Goal: Task Accomplishment & Management: Complete application form

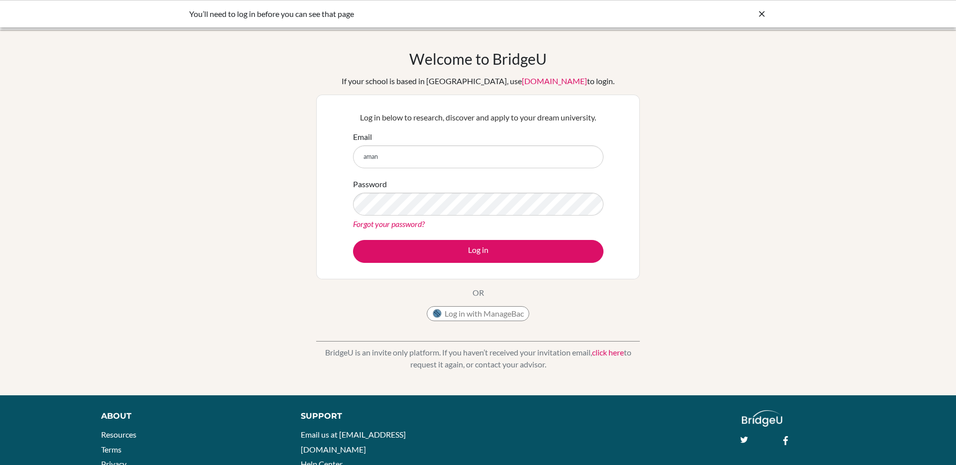
type input "[EMAIL_ADDRESS][DOMAIN_NAME]"
click at [353, 240] on button "Log in" at bounding box center [478, 251] width 250 height 23
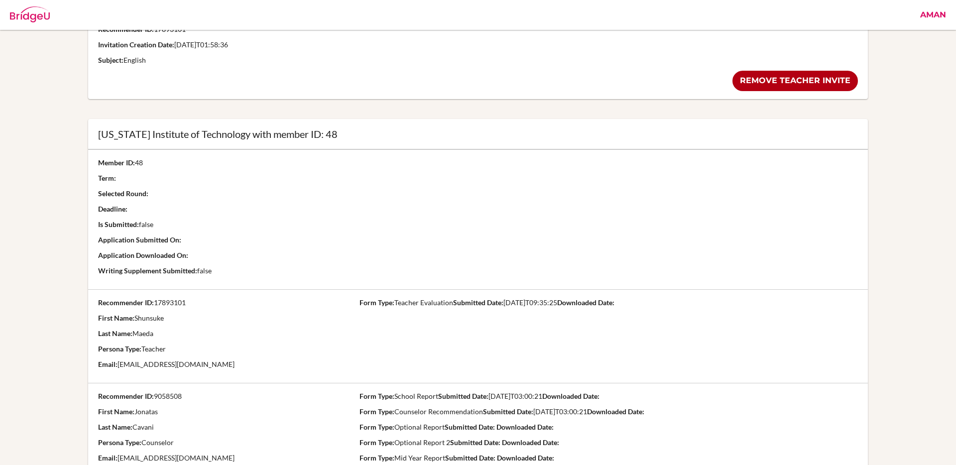
scroll to position [508, 0]
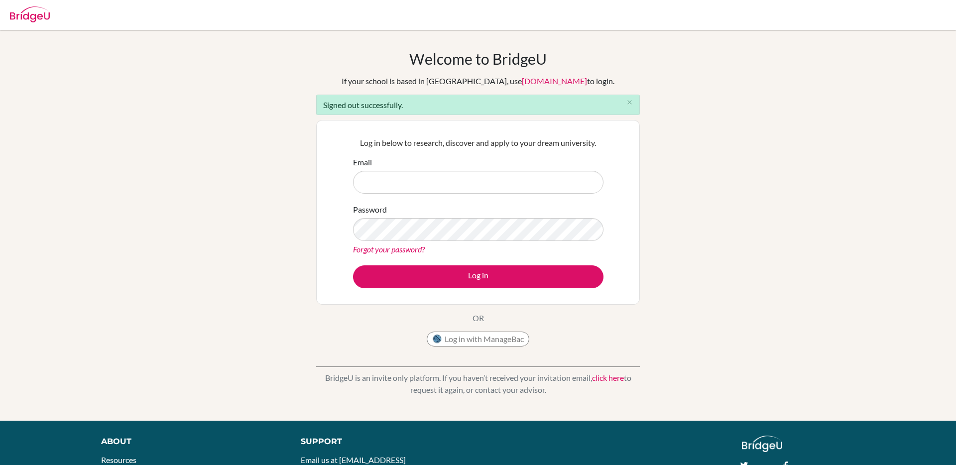
click at [458, 164] on div "Email" at bounding box center [478, 174] width 250 height 37
click at [448, 179] on input "Email" at bounding box center [478, 182] width 250 height 23
type input "aman.tank+advisor@bridge-u.com"
drag, startPoint x: 470, startPoint y: 182, endPoint x: 290, endPoint y: 182, distance: 179.8
click at [290, 182] on div "Welcome to BridgeU If your school is based in China, use app.bridge-u.com.cn to…" at bounding box center [478, 225] width 956 height 351
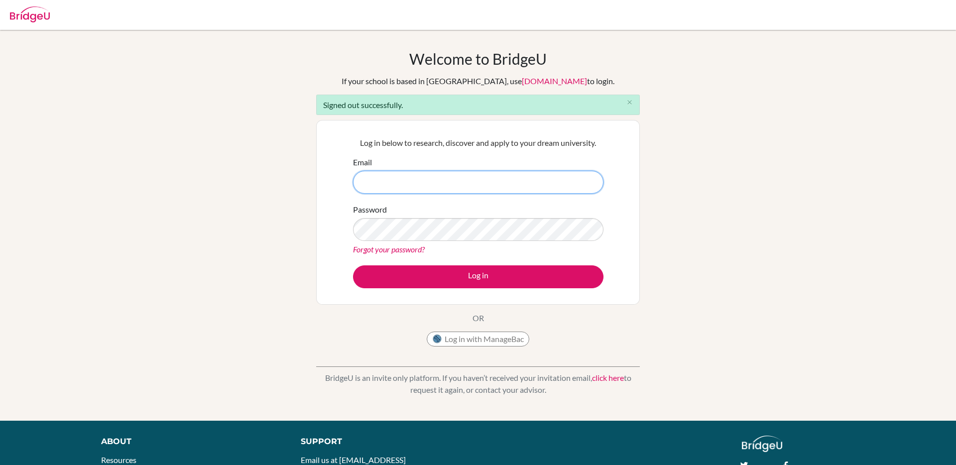
type input "`"
type input "[EMAIL_ADDRESS][DOMAIN_NAME]"
click at [353, 265] on button "Log in" at bounding box center [478, 276] width 250 height 23
click at [406, 184] on input "Email" at bounding box center [478, 182] width 250 height 23
type input "[EMAIL_ADDRESS][DOMAIN_NAME]"
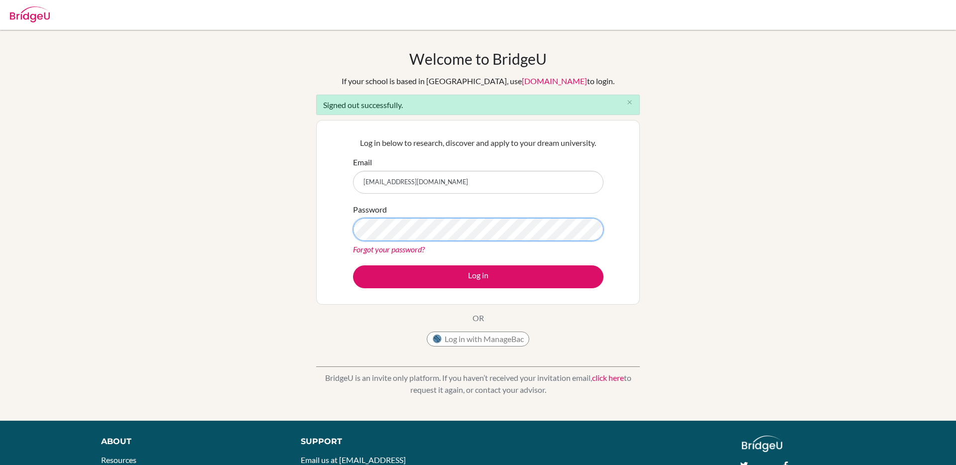
click at [353, 265] on button "Log in" at bounding box center [478, 276] width 250 height 23
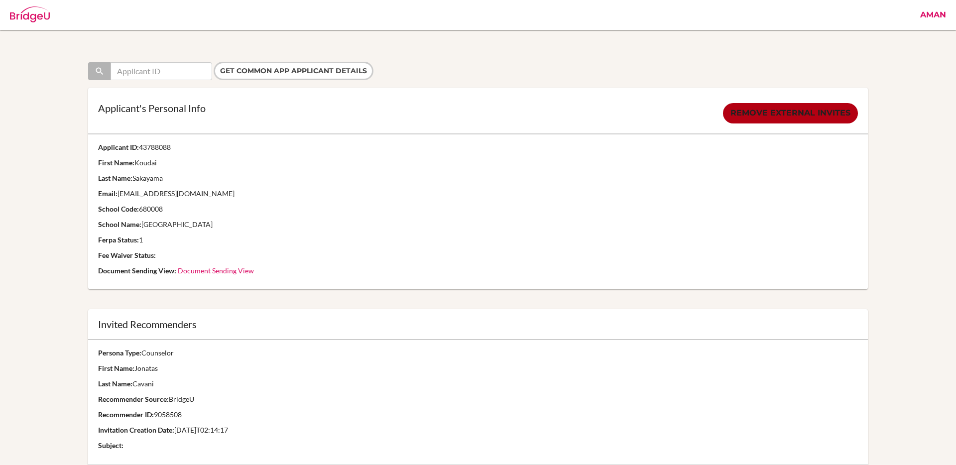
click at [186, 273] on link "Document Sending View" at bounding box center [216, 270] width 76 height 8
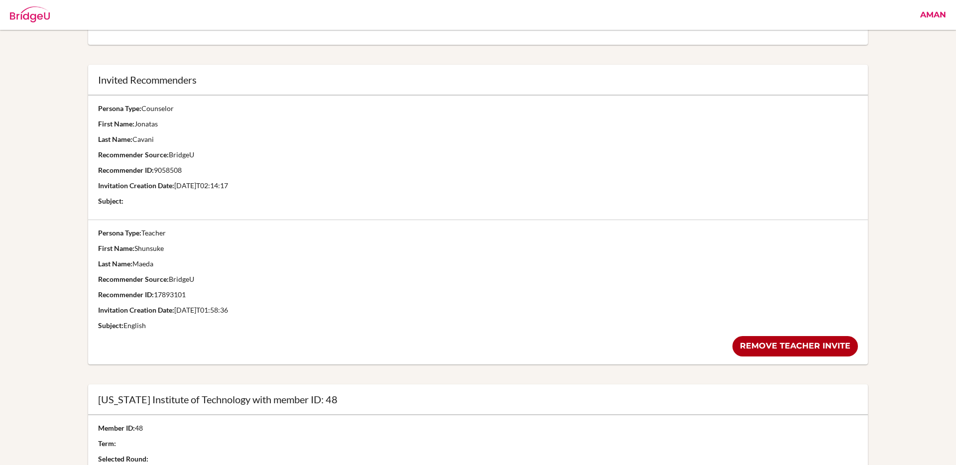
scroll to position [252, 0]
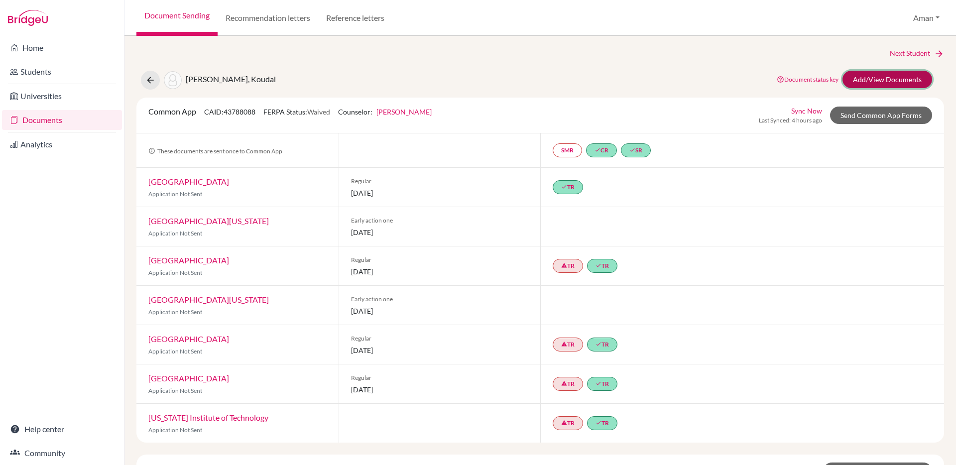
click at [881, 82] on link "Add/View Documents" at bounding box center [887, 79] width 90 height 17
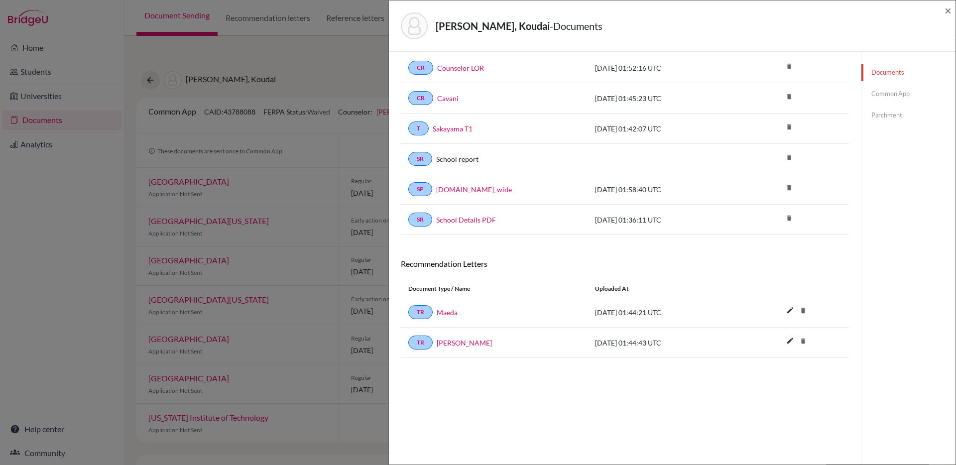
scroll to position [52, 0]
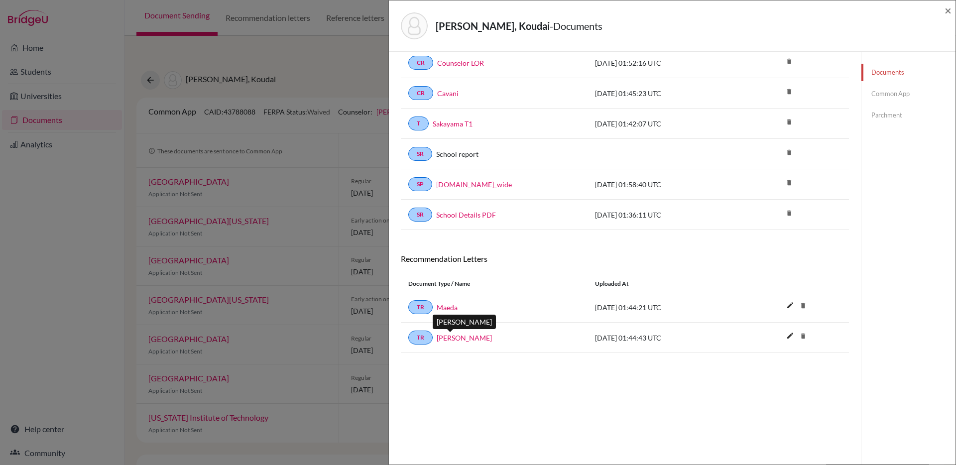
click at [452, 339] on link "Fujimura" at bounding box center [464, 338] width 55 height 10
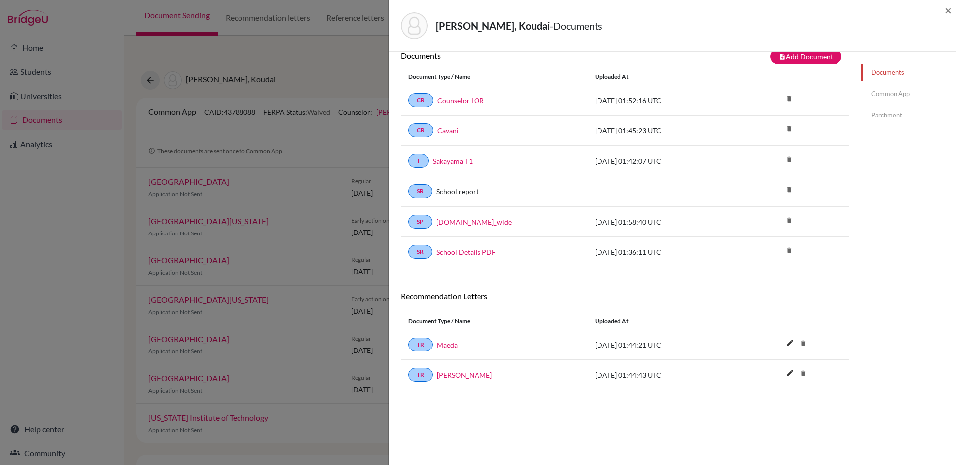
scroll to position [0, 0]
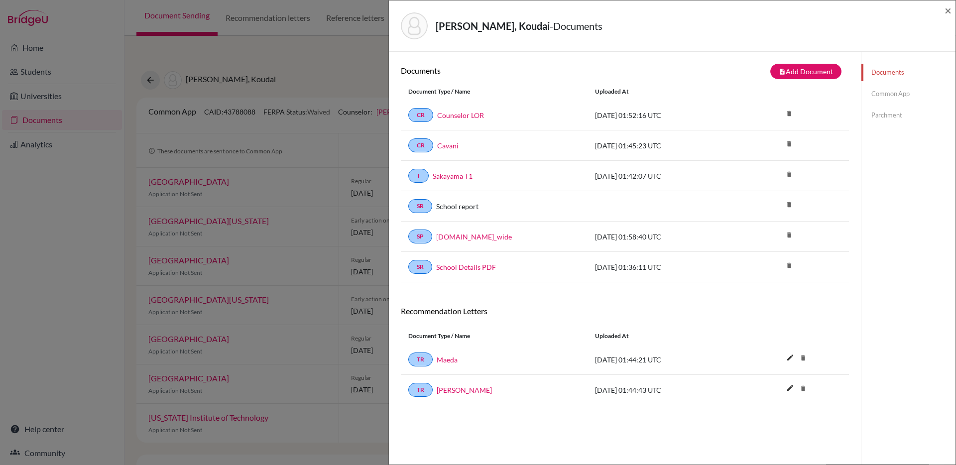
click at [875, 96] on link "Common App" at bounding box center [908, 93] width 94 height 17
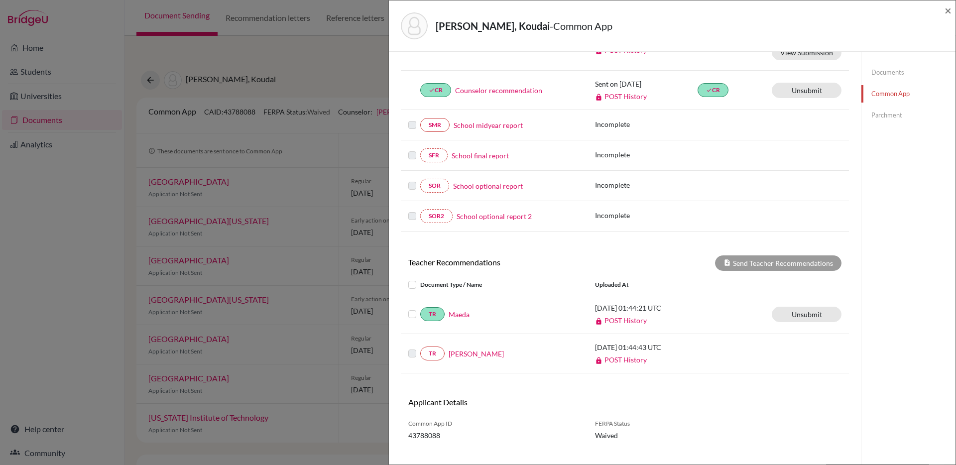
scroll to position [182, 0]
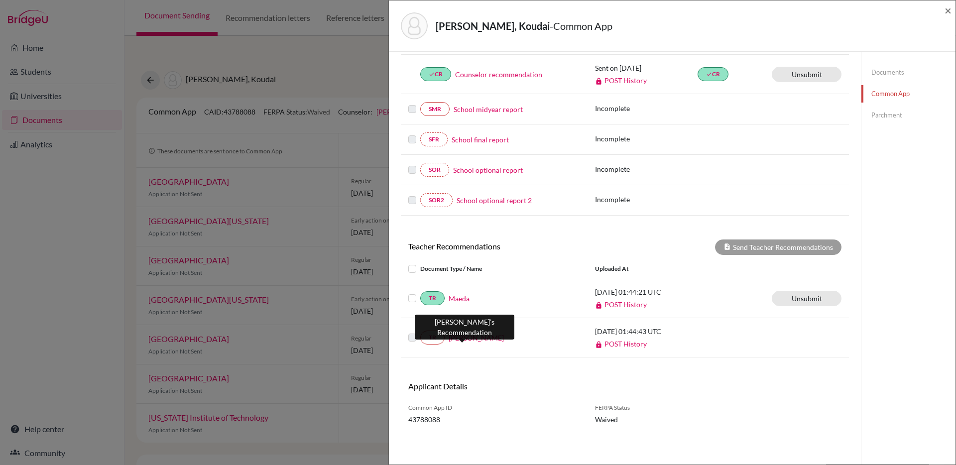
click at [460, 340] on link "Fujimura" at bounding box center [476, 338] width 55 height 10
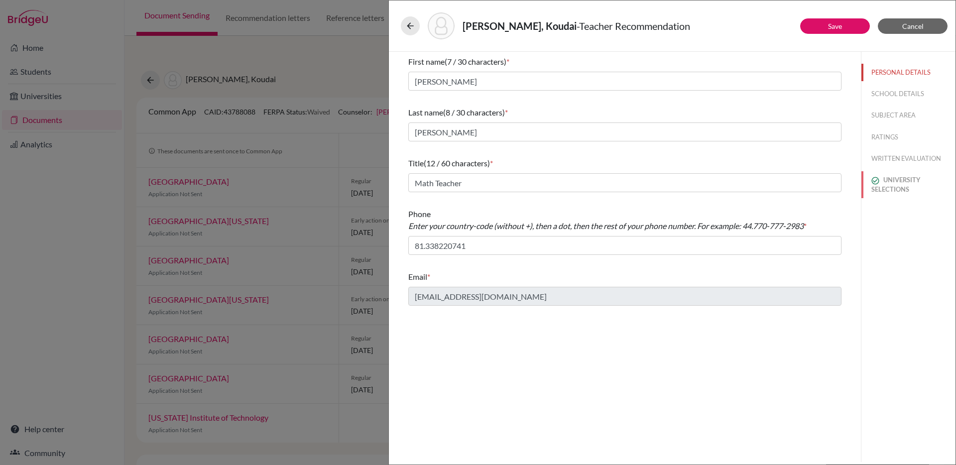
click at [890, 177] on button "UNIVERSITY SELECTIONS" at bounding box center [908, 184] width 94 height 27
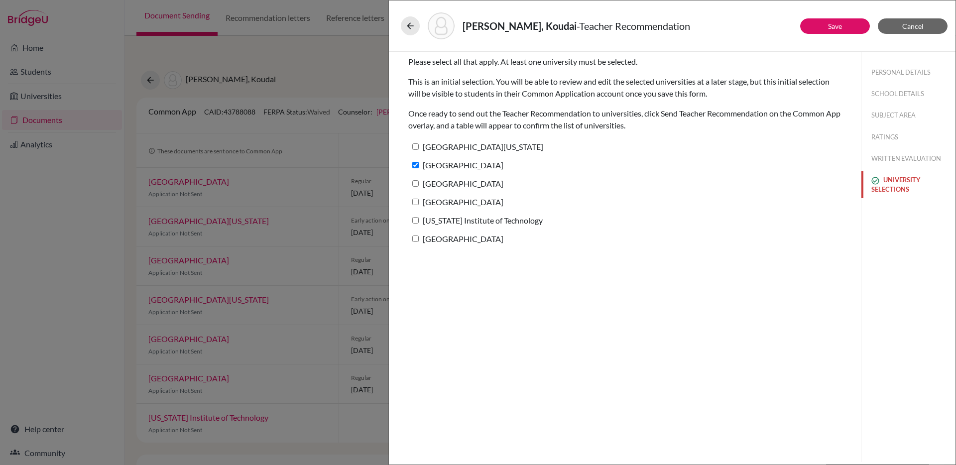
click at [890, 181] on button "UNIVERSITY SELECTIONS" at bounding box center [908, 184] width 94 height 27
click at [893, 72] on button "PERSONAL DETAILS" at bounding box center [908, 72] width 94 height 17
click at [885, 72] on button "PERSONAL DETAILS" at bounding box center [908, 72] width 94 height 17
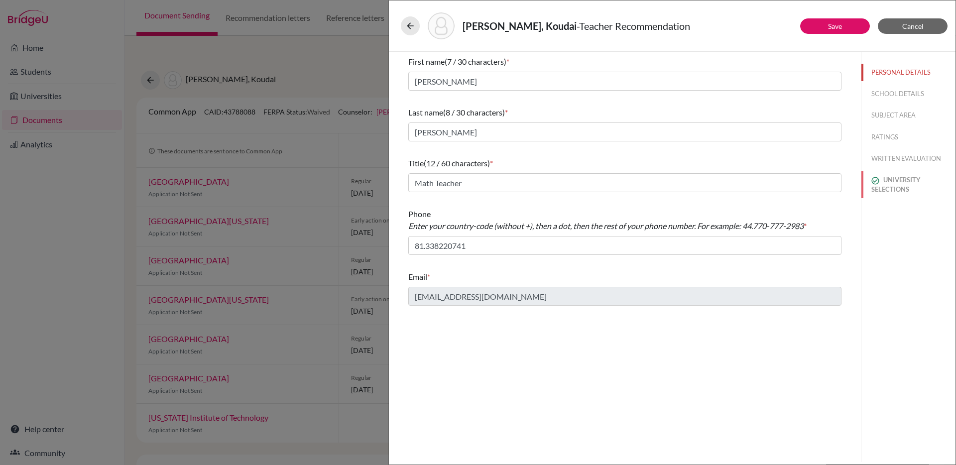
click at [879, 186] on button "UNIVERSITY SELECTIONS" at bounding box center [908, 184] width 94 height 27
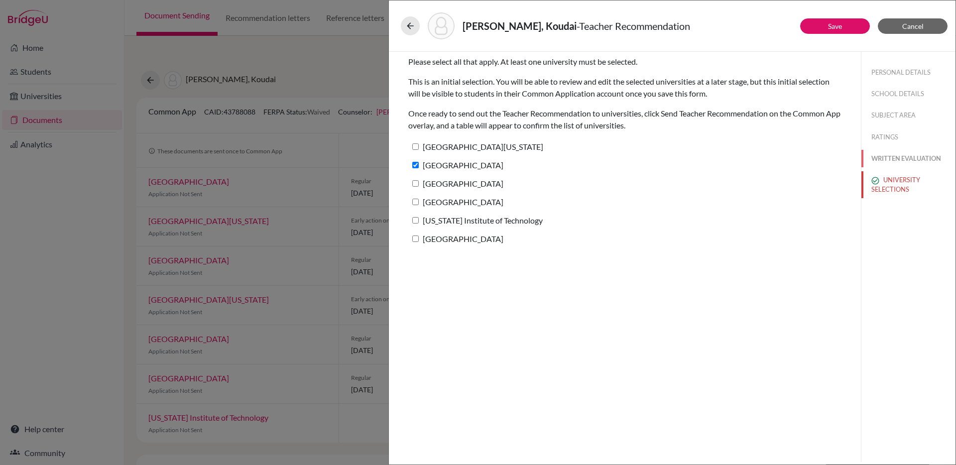
click at [883, 160] on button "WRITTEN EVALUATION" at bounding box center [908, 158] width 94 height 17
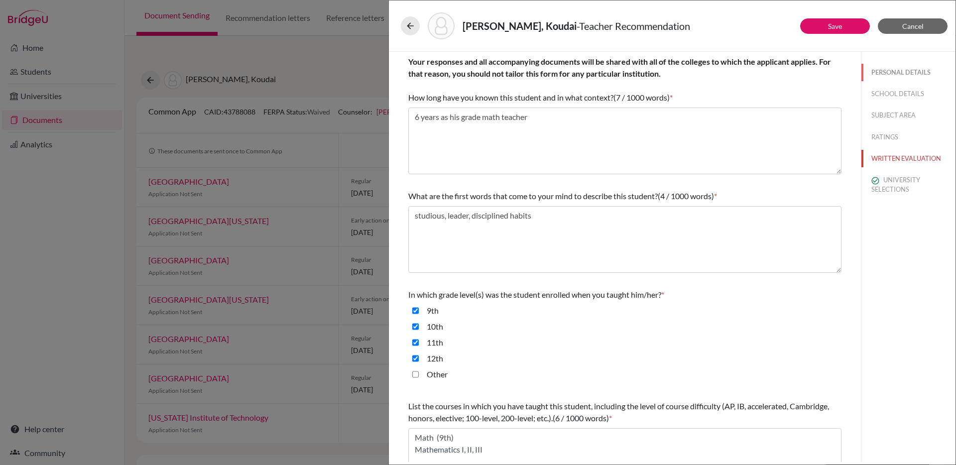
click at [882, 73] on button "PERSONAL DETAILS" at bounding box center [908, 72] width 94 height 17
type input "81.338220741"
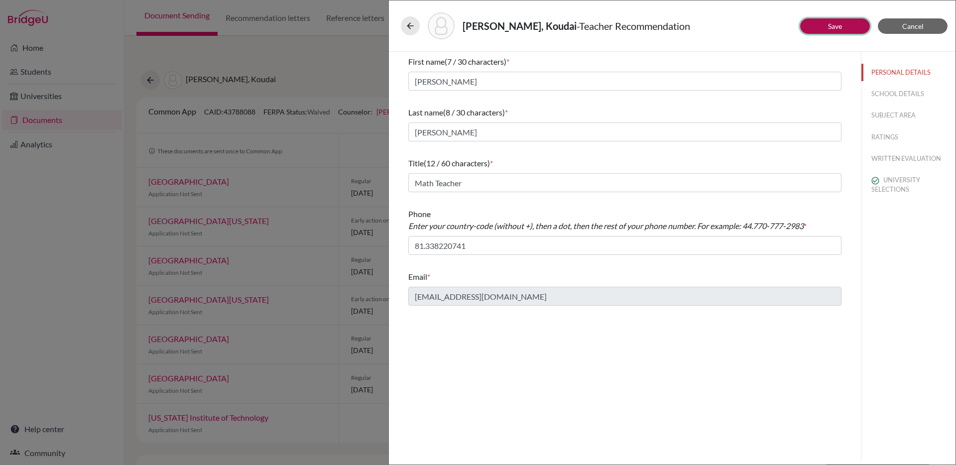
click at [841, 24] on link "Save" at bounding box center [835, 26] width 14 height 8
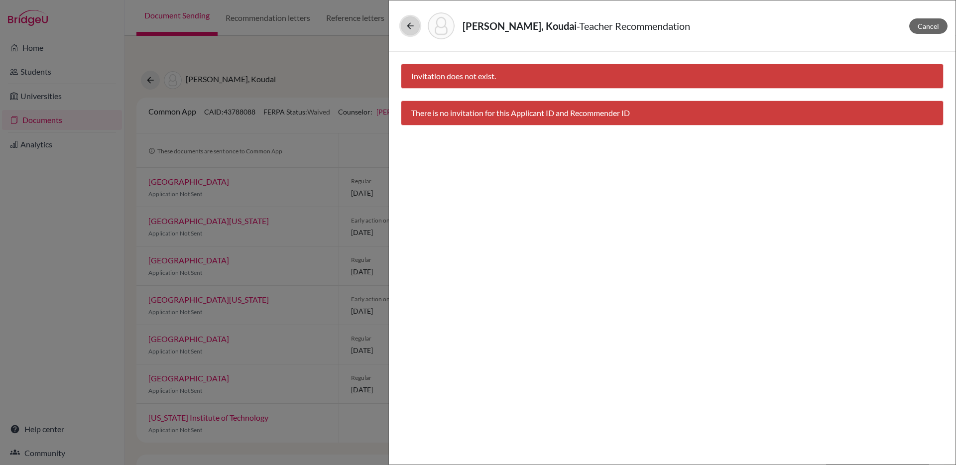
click at [410, 27] on icon at bounding box center [410, 26] width 10 height 10
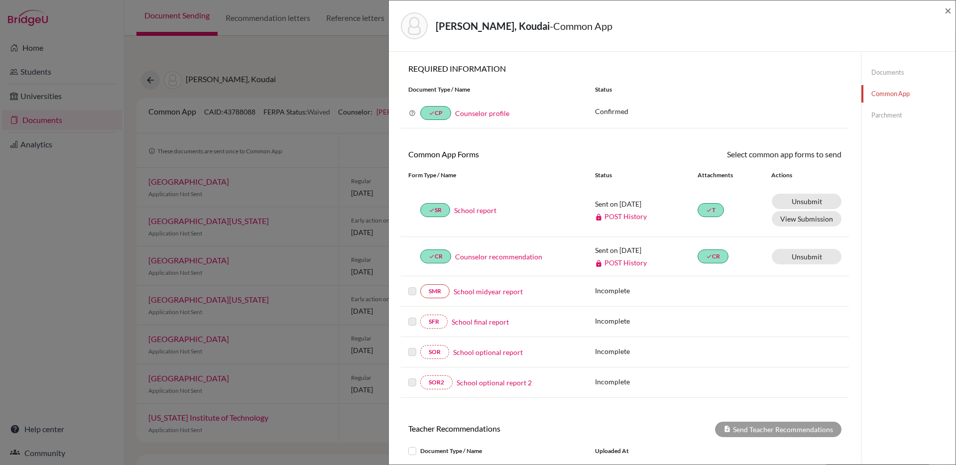
scroll to position [182, 0]
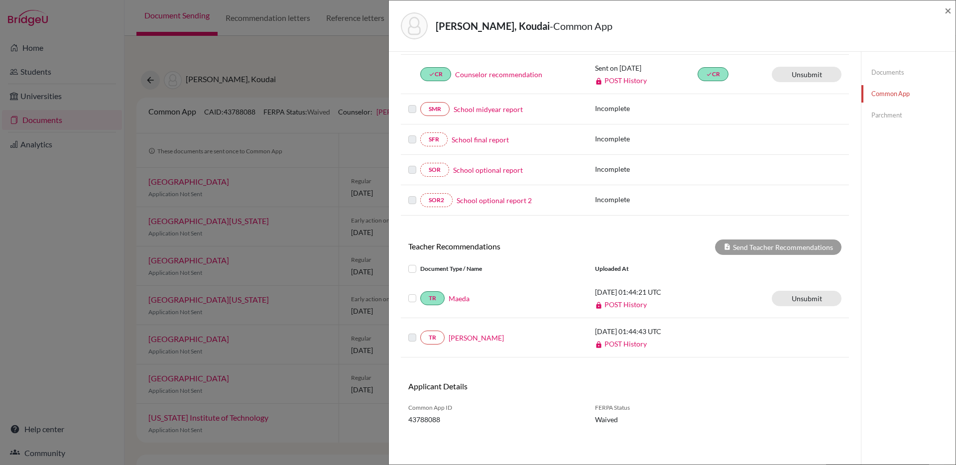
click at [628, 344] on link "POST History" at bounding box center [621, 344] width 52 height 8
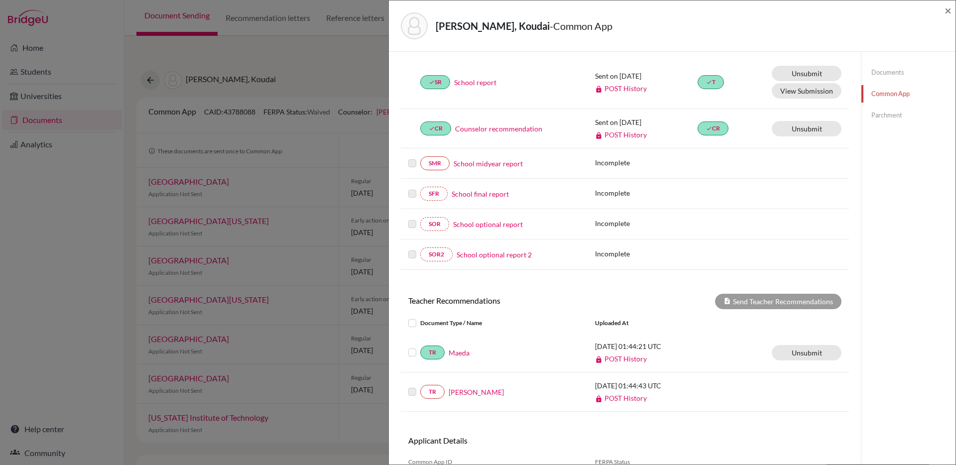
scroll to position [0, 0]
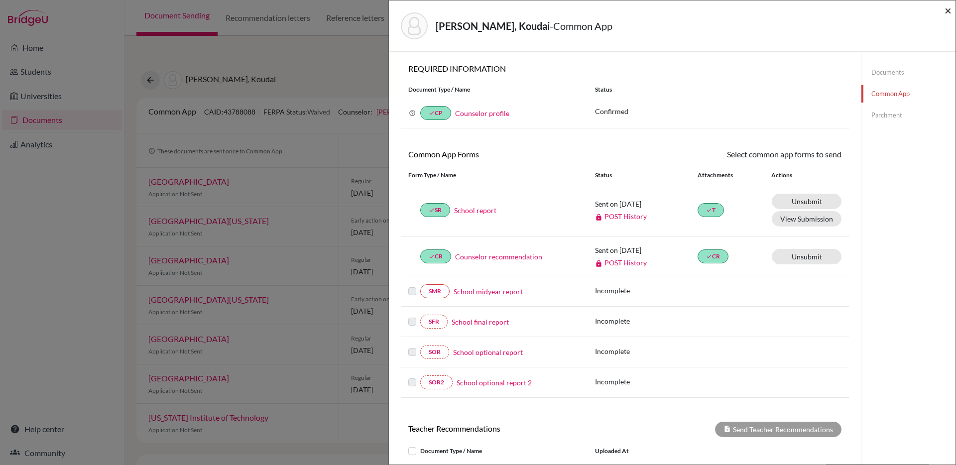
click at [948, 13] on span "×" at bounding box center [948, 10] width 7 height 14
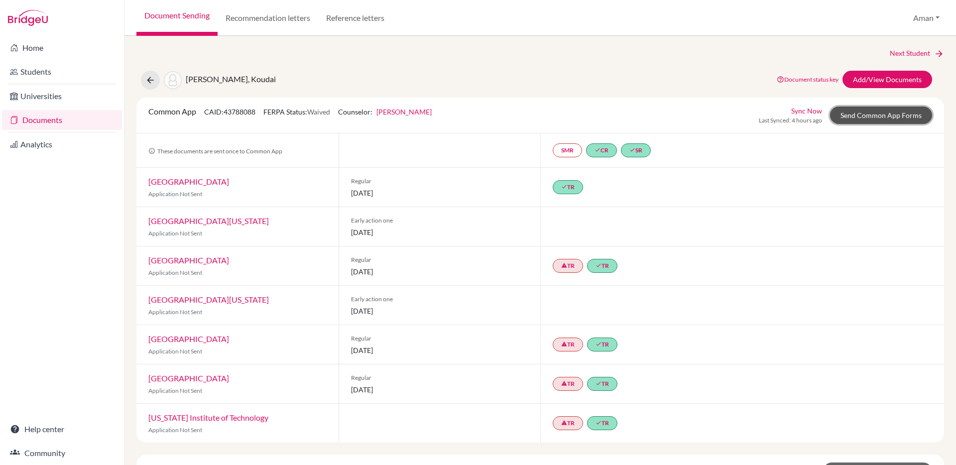
click at [887, 117] on link "Send Common App Forms" at bounding box center [881, 115] width 102 height 17
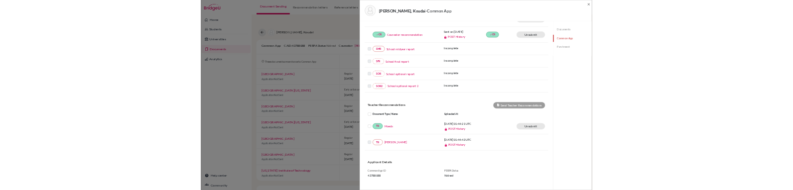
scroll to position [182, 0]
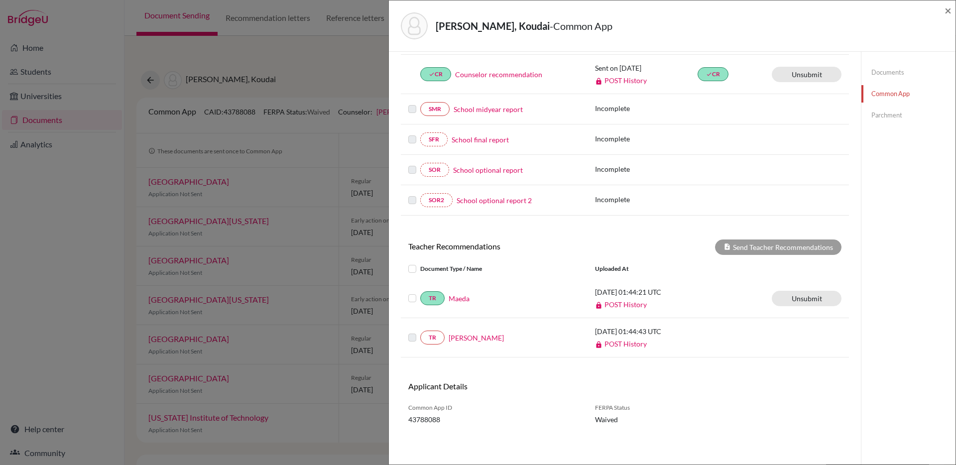
click at [621, 305] on link "POST History" at bounding box center [621, 304] width 52 height 8
click at [470, 338] on link "Fujimura" at bounding box center [476, 338] width 55 height 10
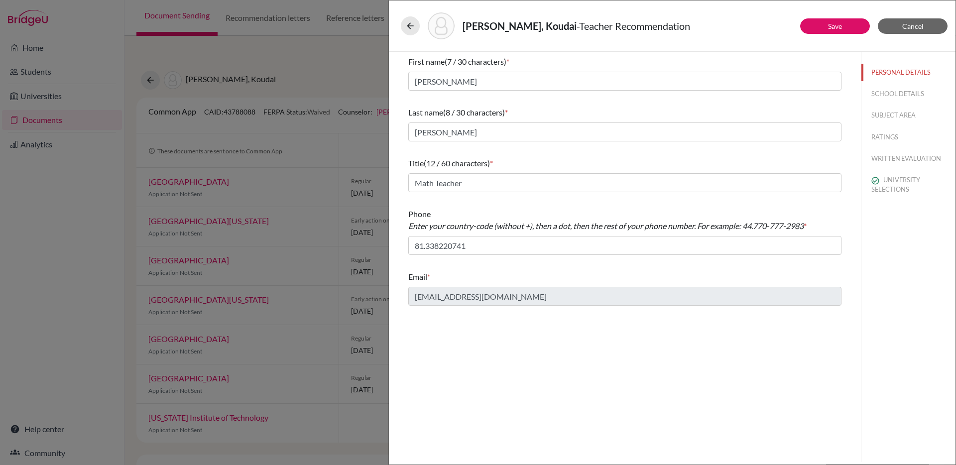
click at [0, 0] on div "Sakayama, Koudai - Teacher Recommendation Save Cancel First name (7 / 30 charac…" at bounding box center [478, 232] width 956 height 465
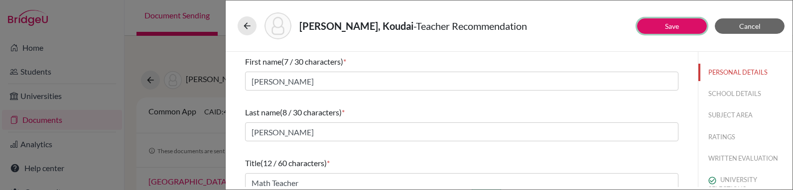
click at [666, 26] on link "Save" at bounding box center [672, 26] width 14 height 8
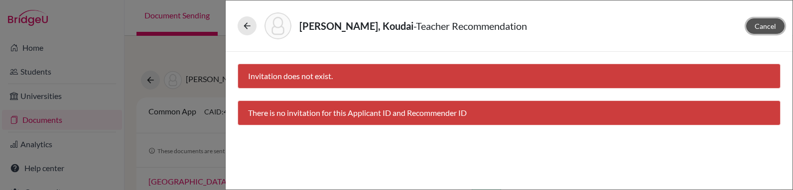
click at [759, 31] on button "Cancel" at bounding box center [765, 25] width 38 height 15
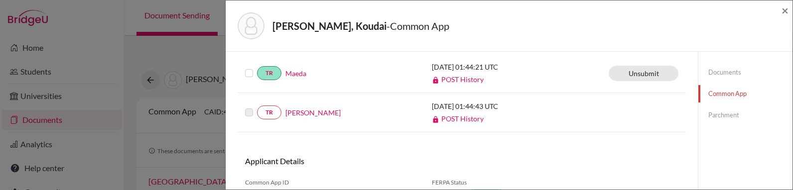
scroll to position [411, 0]
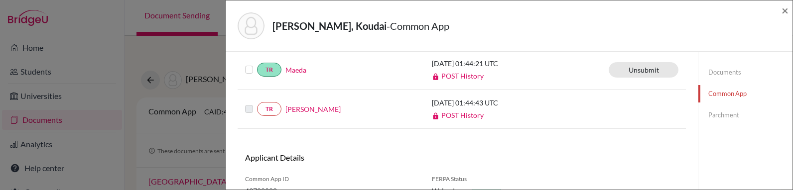
click at [306, 112] on link "[PERSON_NAME]" at bounding box center [312, 109] width 55 height 10
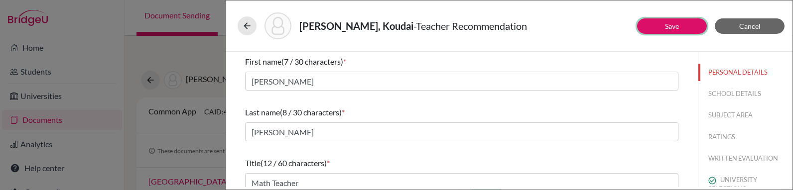
click at [665, 28] on link "Save" at bounding box center [672, 26] width 14 height 8
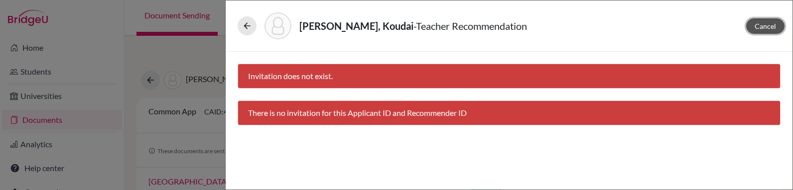
click at [761, 26] on span "Cancel" at bounding box center [764, 26] width 21 height 8
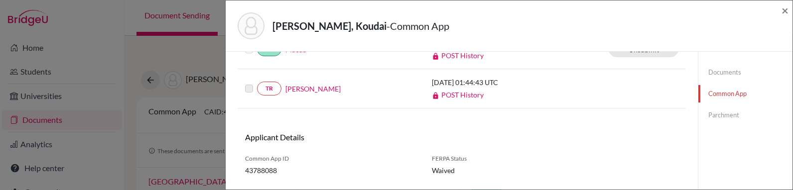
scroll to position [424, 0]
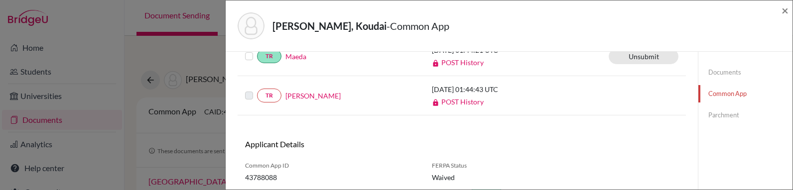
click at [298, 95] on link "[PERSON_NAME]" at bounding box center [312, 96] width 55 height 10
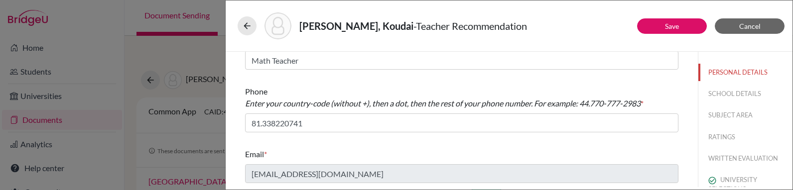
scroll to position [122, 0]
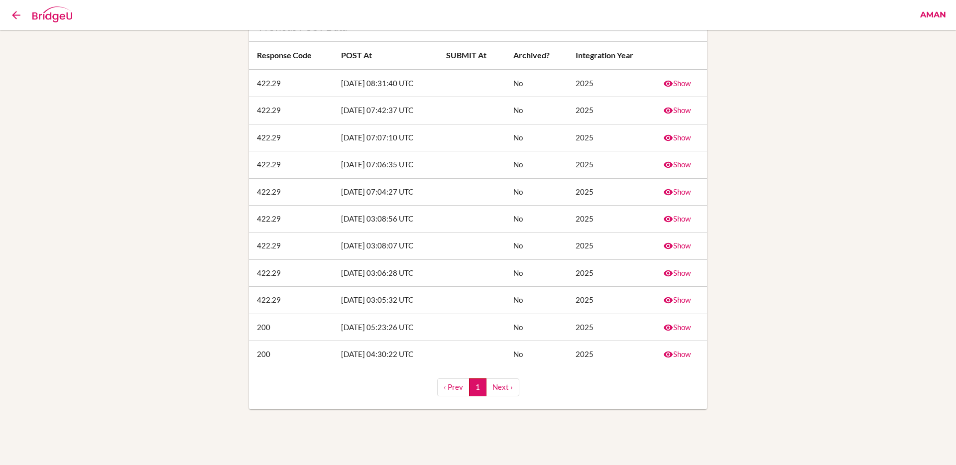
scroll to position [51, 0]
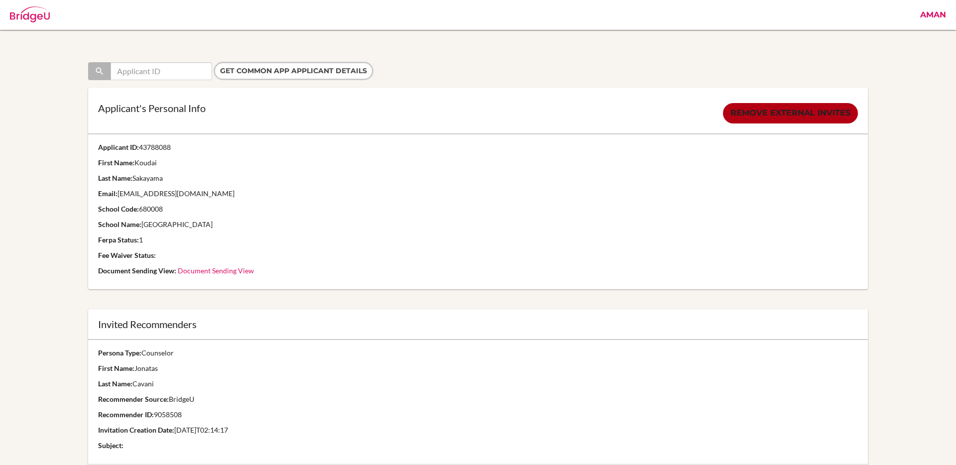
scroll to position [252, 0]
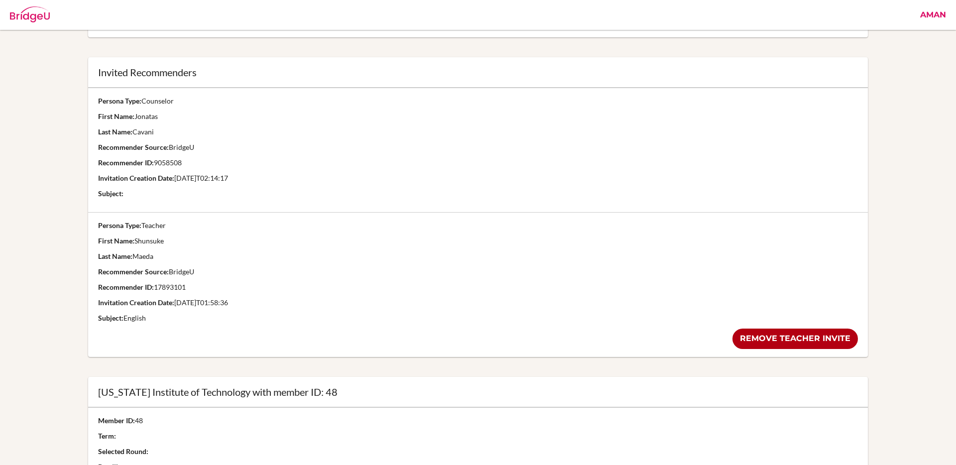
click at [327, 305] on p "Invitation Creation Date: [DATE]T01:58:36" at bounding box center [478, 303] width 760 height 10
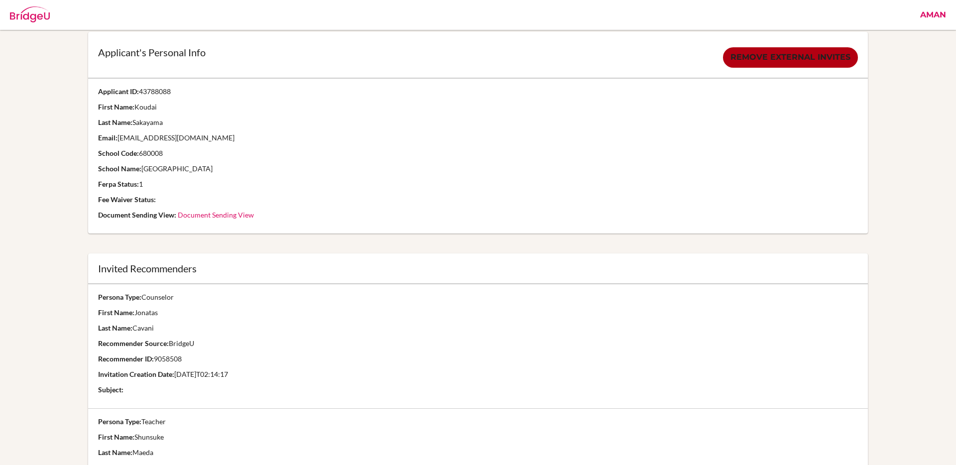
scroll to position [0, 0]
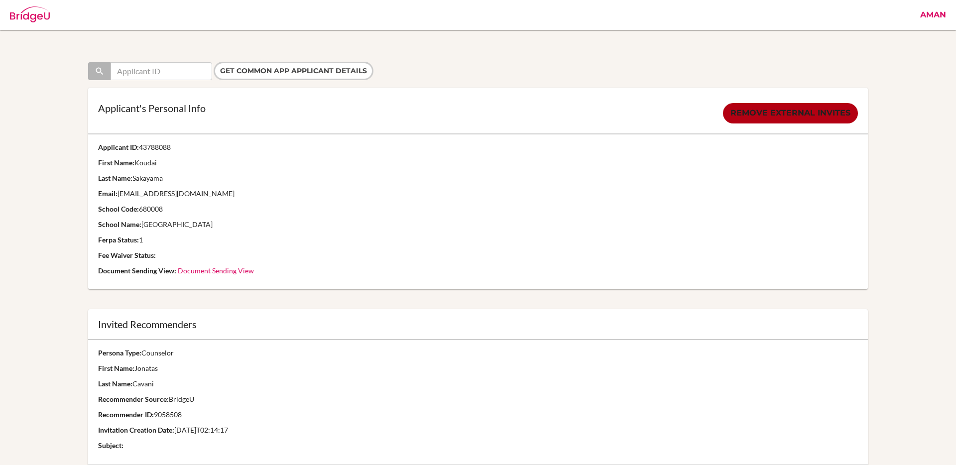
drag, startPoint x: 171, startPoint y: 146, endPoint x: 140, endPoint y: 148, distance: 30.5
click at [140, 148] on p "Applicant ID: 43788088" at bounding box center [478, 147] width 760 height 10
copy p "43788088"
click at [223, 268] on link "Document Sending View" at bounding box center [216, 270] width 76 height 8
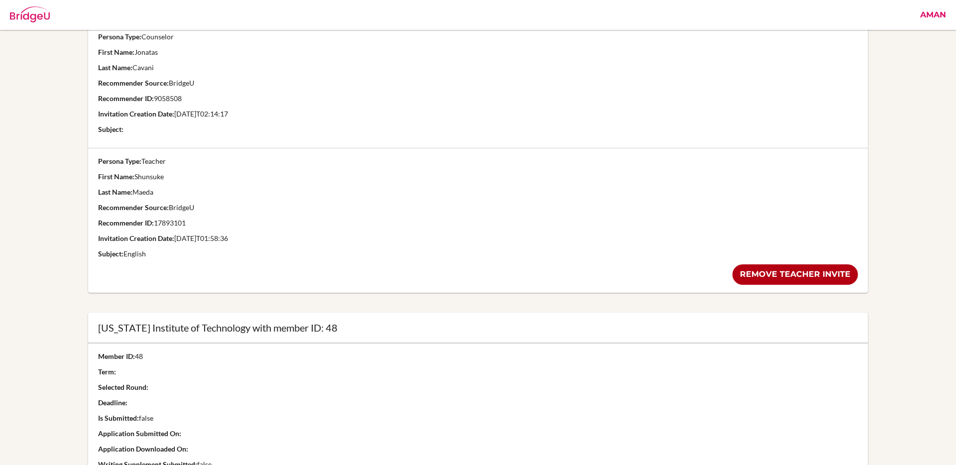
scroll to position [337, 0]
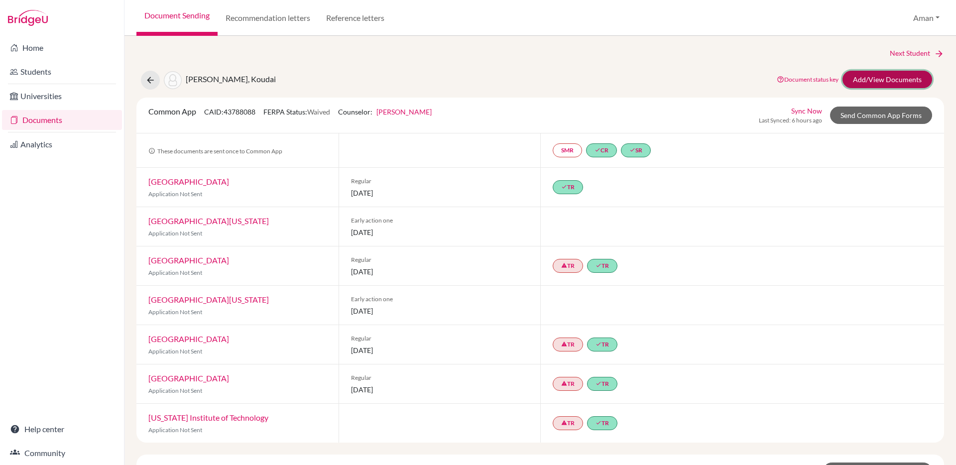
click at [880, 80] on link "Add/View Documents" at bounding box center [887, 79] width 90 height 17
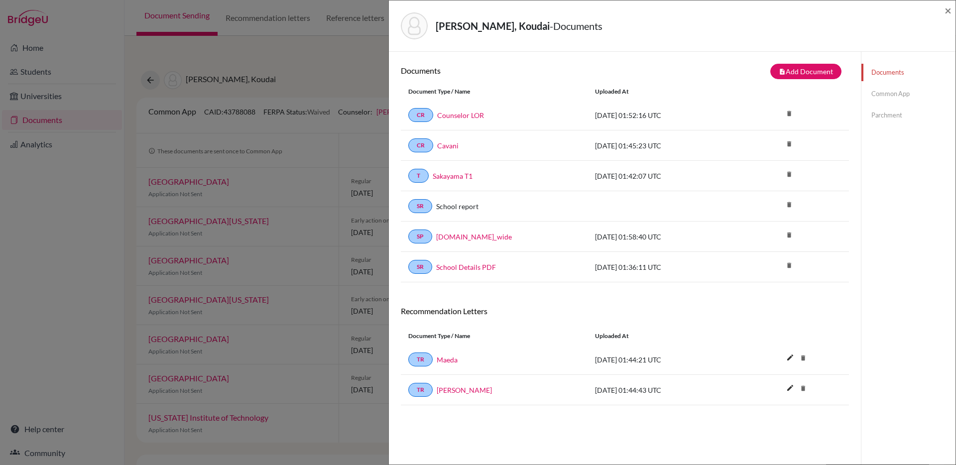
scroll to position [52, 0]
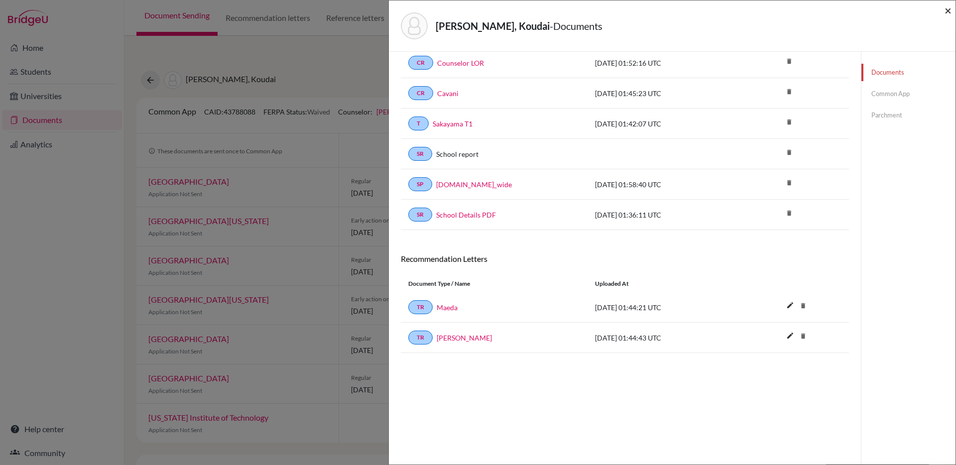
click at [949, 14] on span "×" at bounding box center [948, 10] width 7 height 14
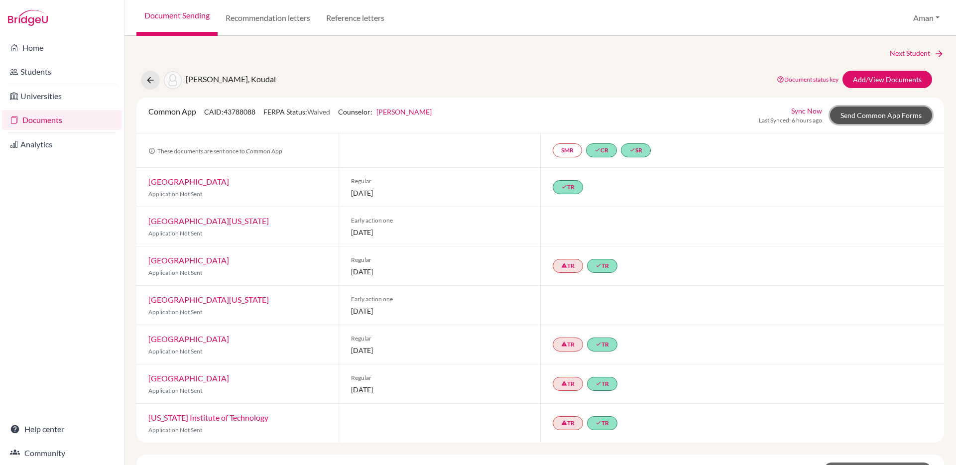
click at [861, 115] on link "Send Common App Forms" at bounding box center [881, 115] width 102 height 17
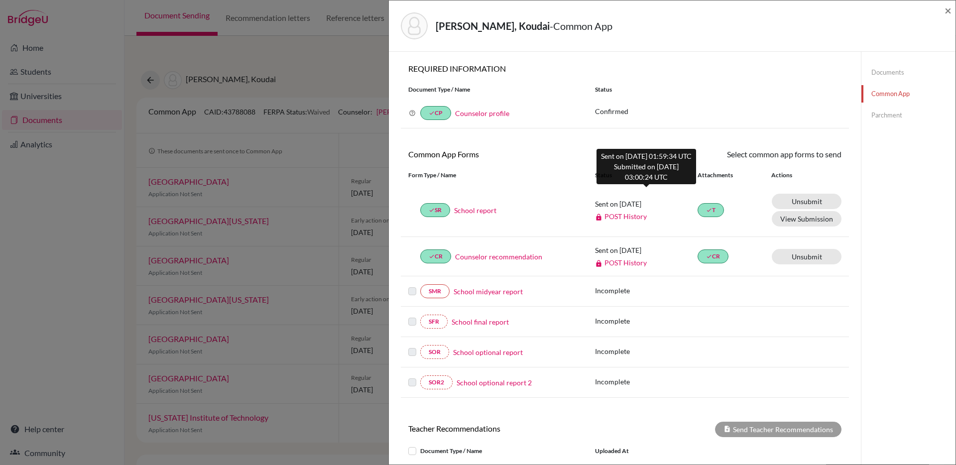
scroll to position [182, 0]
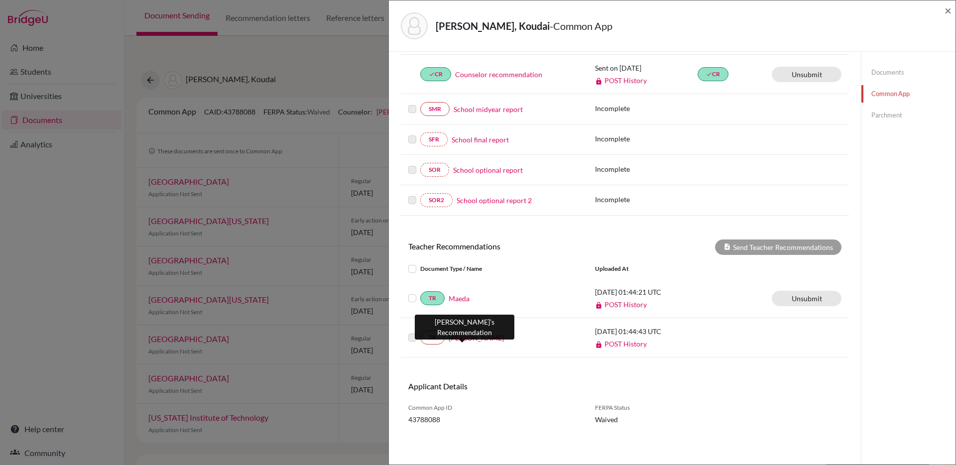
click at [464, 341] on link "[PERSON_NAME]" at bounding box center [476, 338] width 55 height 10
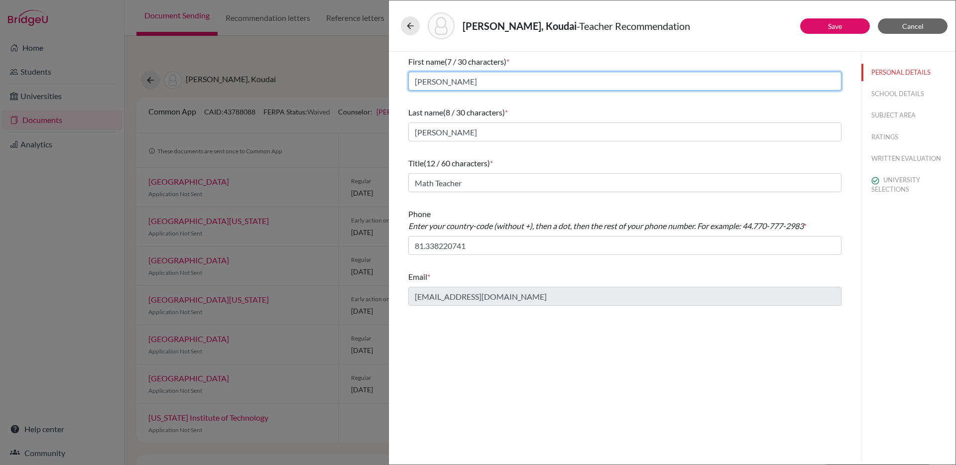
drag, startPoint x: 441, startPoint y: 84, endPoint x: 407, endPoint y: 84, distance: 33.9
click at [407, 84] on div "First name (7 / 30 characters) * Takashi Last name (8 / 30 characters) * Fujimu…" at bounding box center [624, 181] width 457 height 258
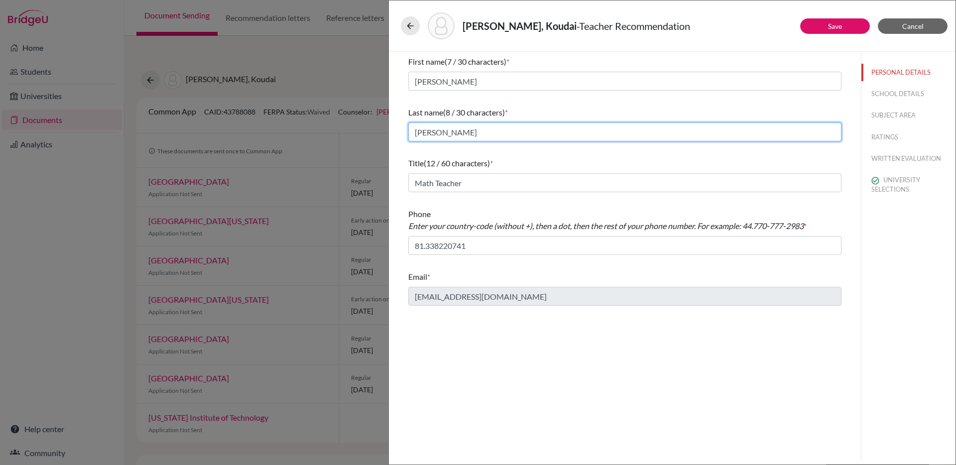
drag, startPoint x: 445, startPoint y: 132, endPoint x: 406, endPoint y: 132, distance: 39.3
click at [406, 132] on div "First name (7 / 30 characters) * Takashi Last name (8 / 30 characters) * Fujimu…" at bounding box center [624, 181] width 457 height 258
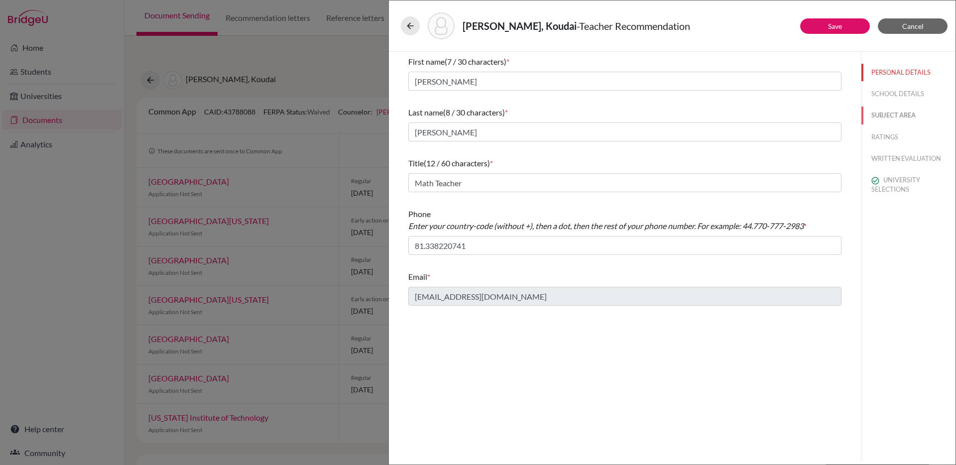
click at [886, 115] on button "SUBJECT AREA" at bounding box center [908, 115] width 94 height 17
select select "0"
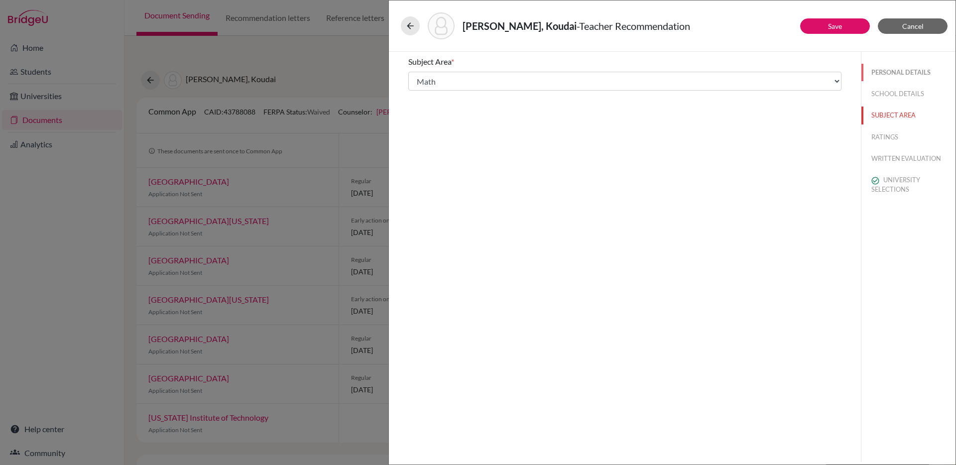
click at [892, 76] on button "PERSONAL DETAILS" at bounding box center [908, 72] width 94 height 17
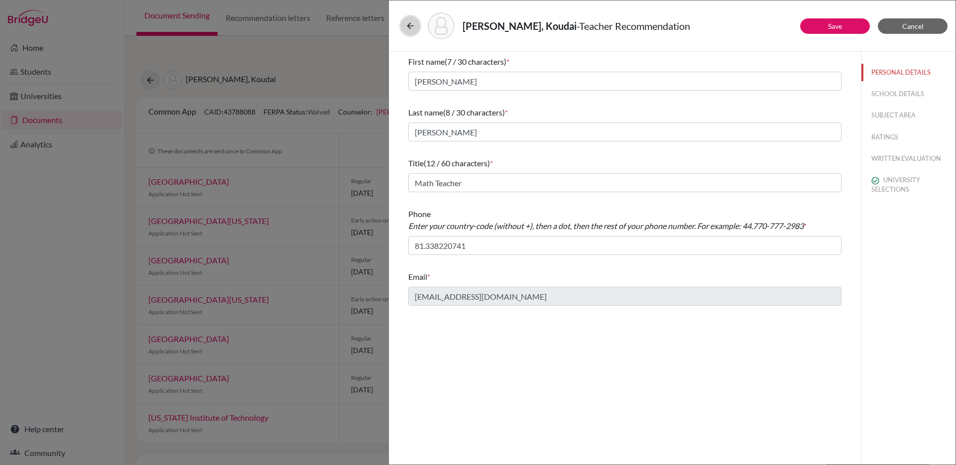
click at [409, 27] on icon at bounding box center [410, 26] width 10 height 10
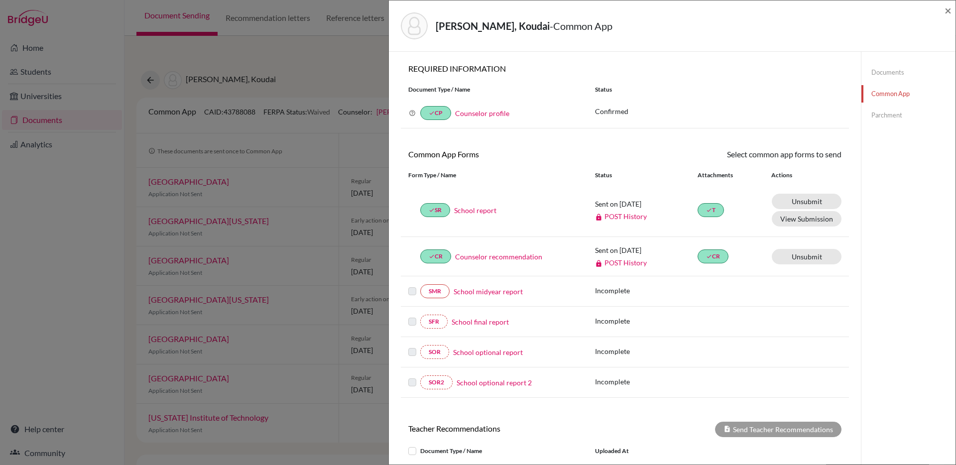
scroll to position [182, 0]
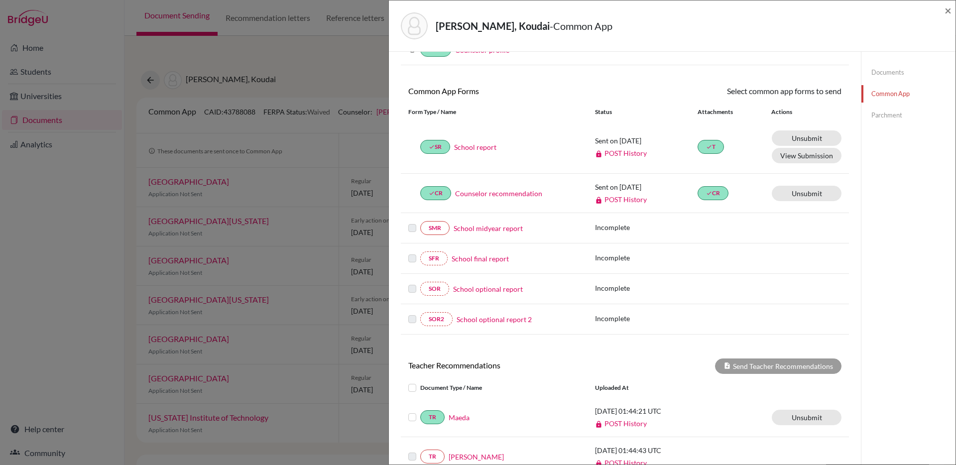
scroll to position [182, 0]
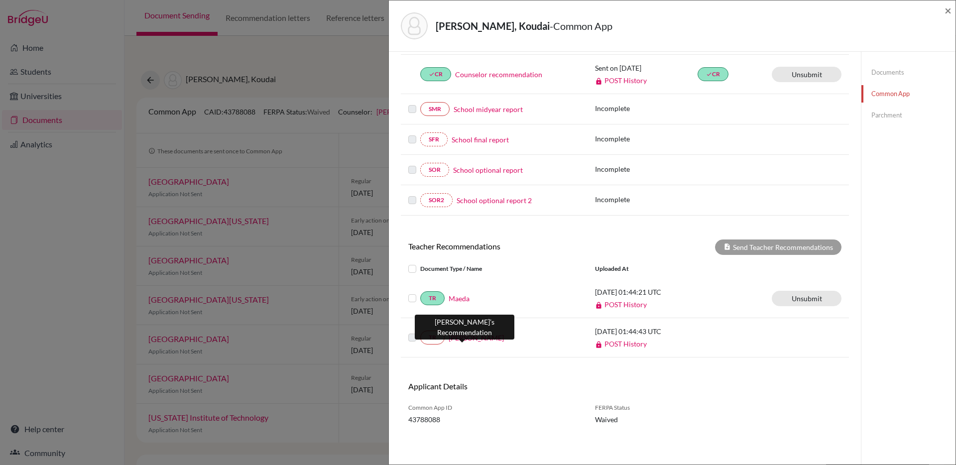
click at [464, 339] on link "[PERSON_NAME]" at bounding box center [476, 338] width 55 height 10
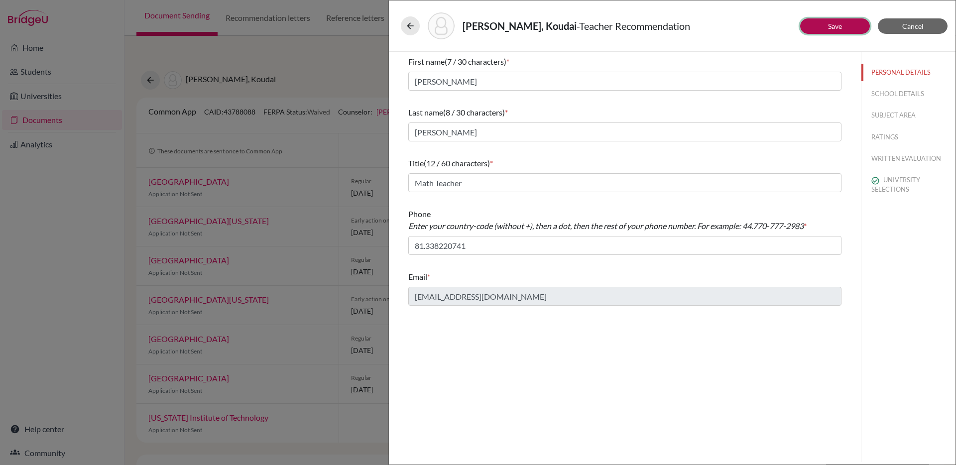
click at [831, 28] on link "Save" at bounding box center [835, 26] width 14 height 8
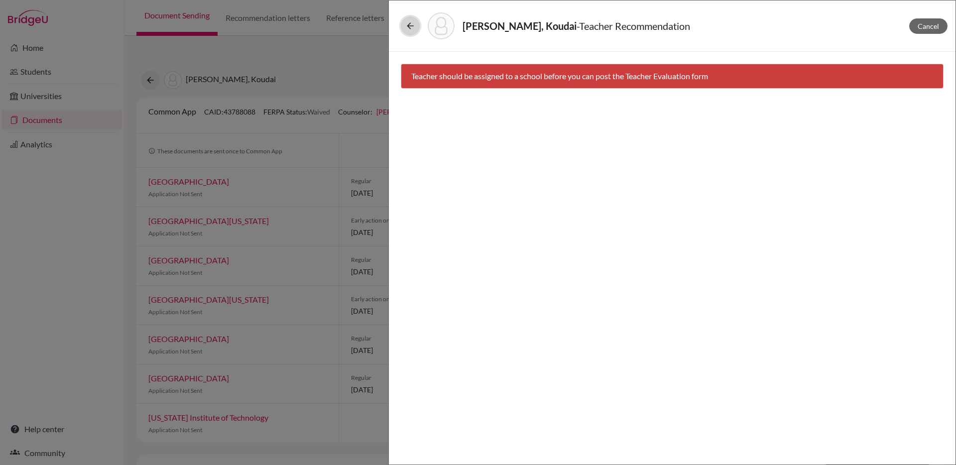
click at [409, 29] on icon at bounding box center [410, 26] width 10 height 10
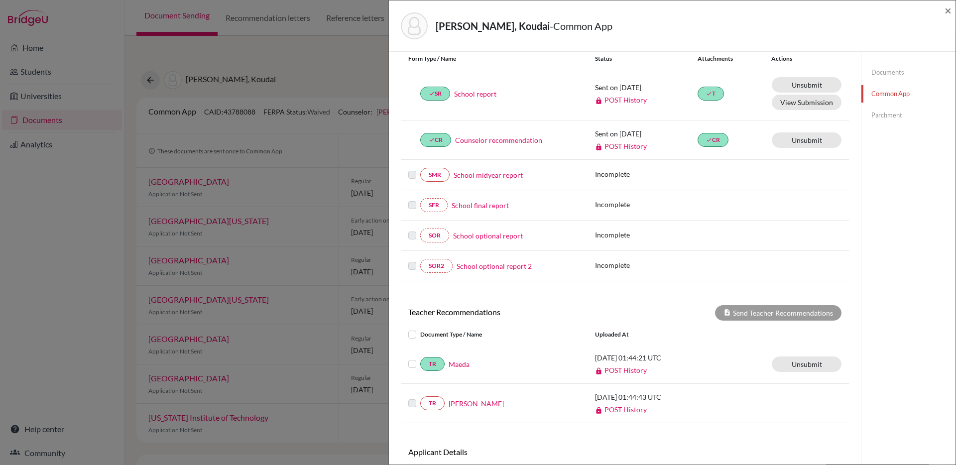
scroll to position [162, 0]
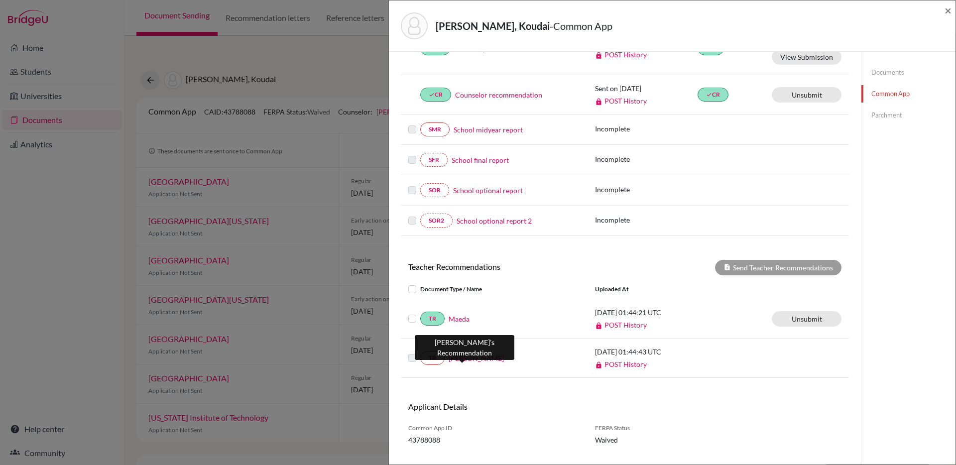
click at [466, 359] on link "[PERSON_NAME]" at bounding box center [476, 358] width 55 height 10
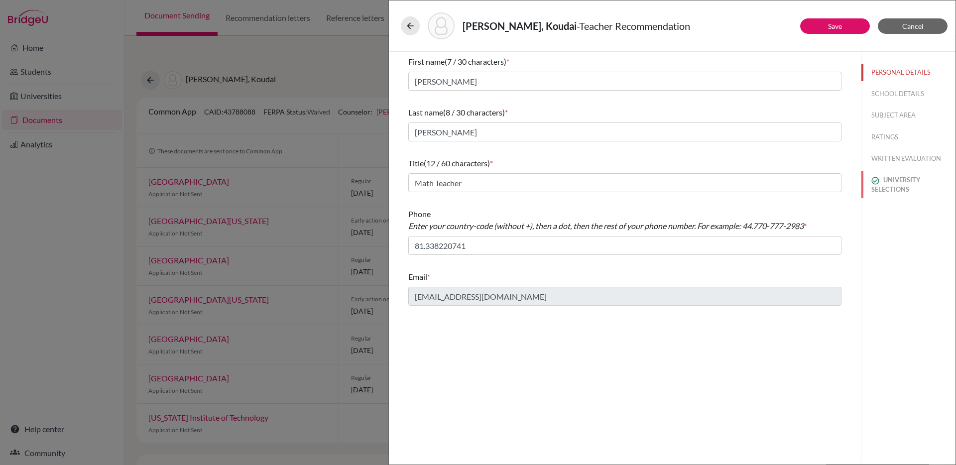
click at [903, 184] on button "UNIVERSITY SELECTIONS" at bounding box center [908, 184] width 94 height 27
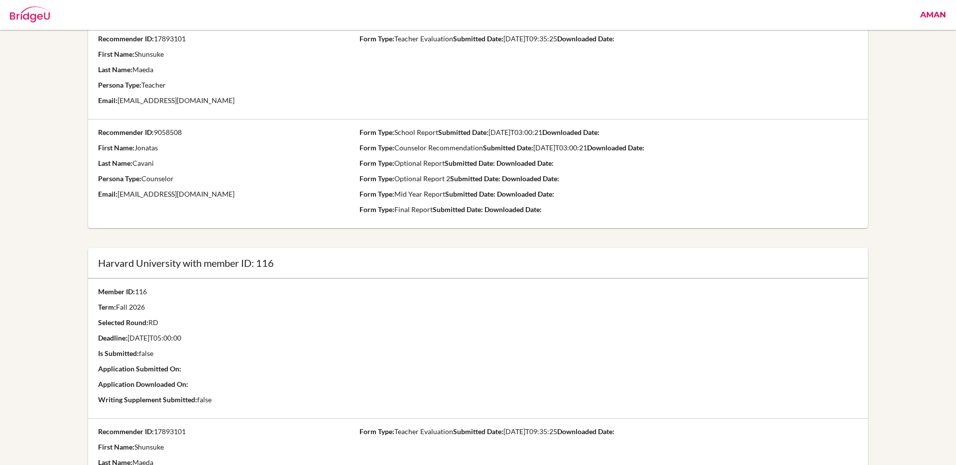
scroll to position [1327, 0]
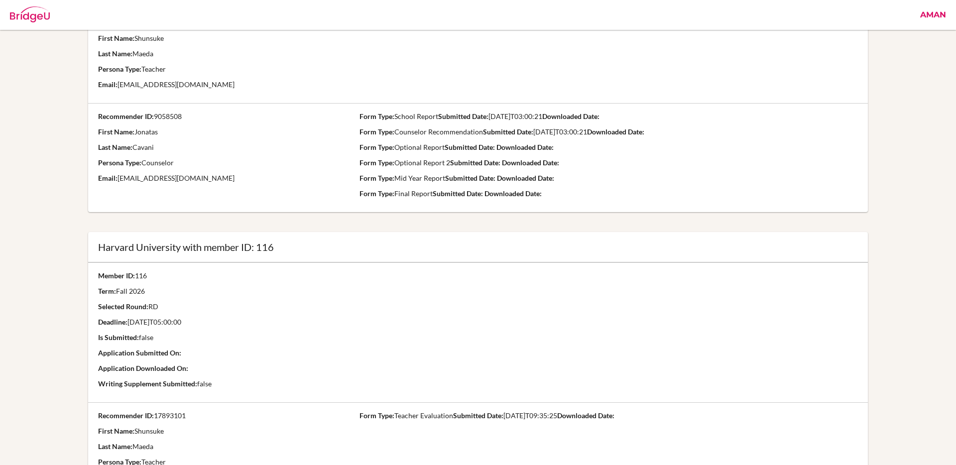
click at [272, 249] on div "Harvard University with member ID: 116" at bounding box center [478, 247] width 760 height 10
drag, startPoint x: 273, startPoint y: 249, endPoint x: 258, endPoint y: 249, distance: 14.9
click at [258, 249] on div "Harvard University with member ID: 116" at bounding box center [478, 247] width 760 height 10
copy div "116"
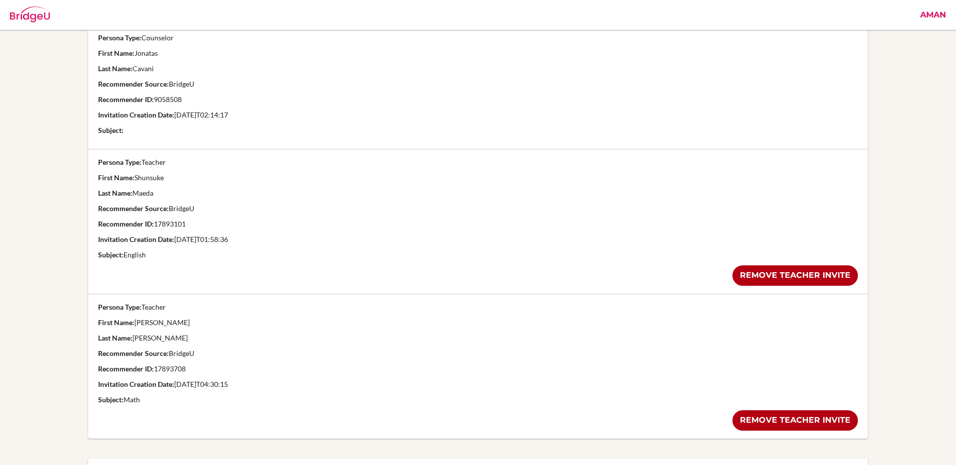
scroll to position [319, 0]
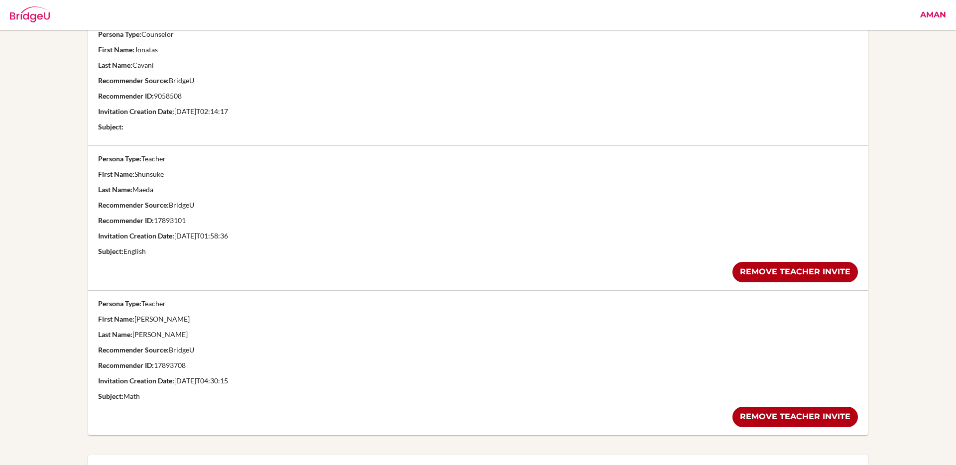
drag, startPoint x: 188, startPoint y: 367, endPoint x: 156, endPoint y: 369, distance: 32.0
click at [156, 369] on p "Recommender ID: 17893708" at bounding box center [478, 365] width 760 height 10
copy p "17893708"
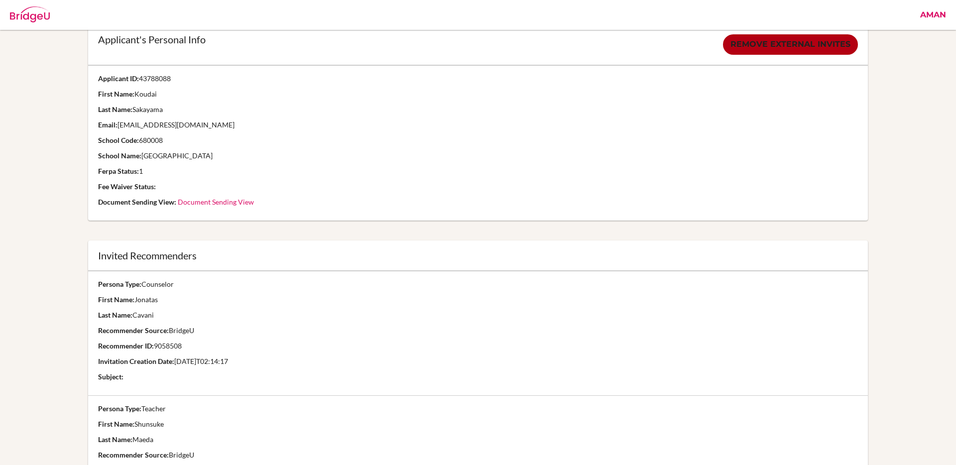
scroll to position [0, 0]
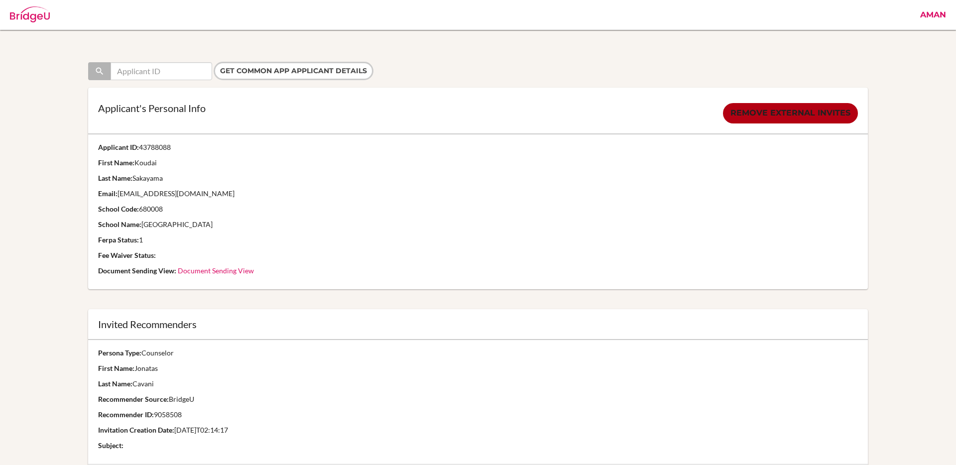
click at [169, 147] on p "Applicant ID: 43788088" at bounding box center [478, 147] width 760 height 10
drag, startPoint x: 171, startPoint y: 147, endPoint x: 140, endPoint y: 150, distance: 30.6
click at [140, 150] on p "Applicant ID: 43788088" at bounding box center [478, 147] width 760 height 10
copy p "43788088"
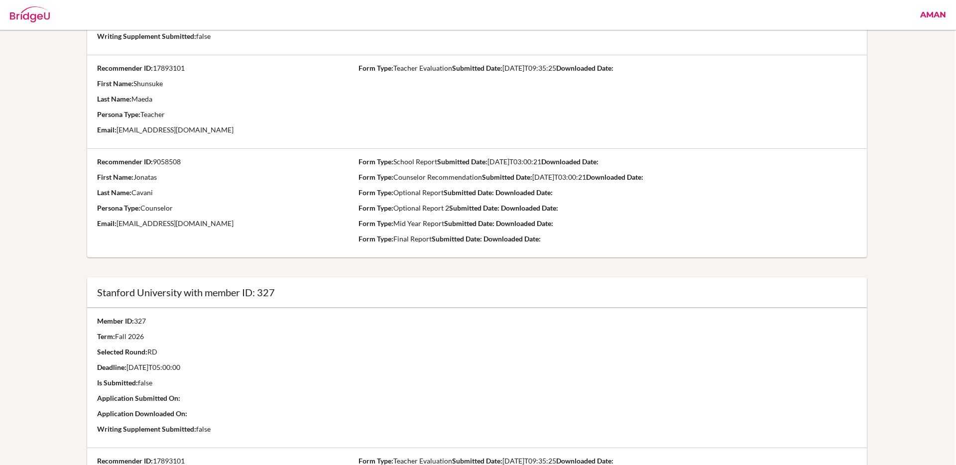
scroll to position [1689, 1]
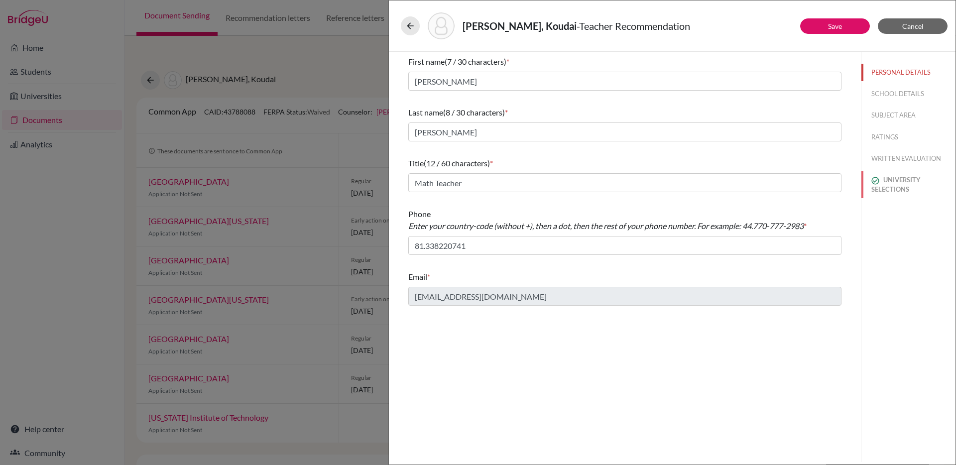
click at [902, 180] on button "UNIVERSITY SELECTIONS" at bounding box center [908, 184] width 94 height 27
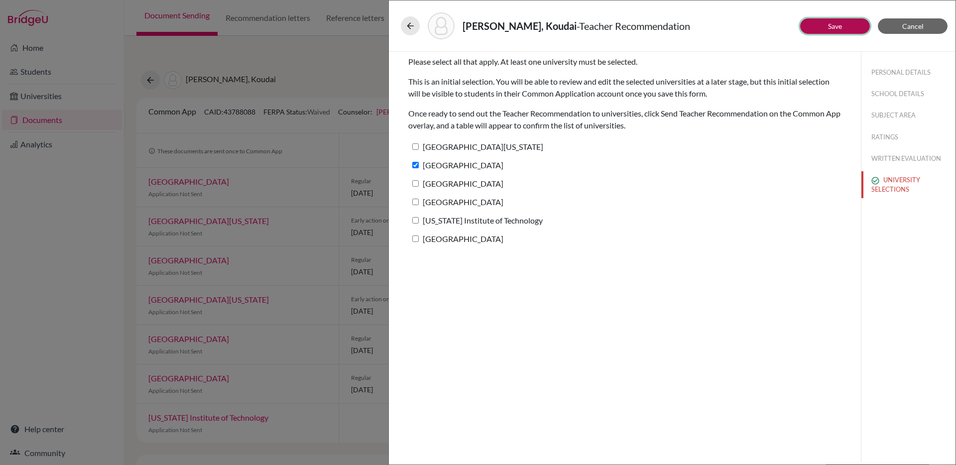
click at [825, 25] on button "Save" at bounding box center [835, 25] width 70 height 15
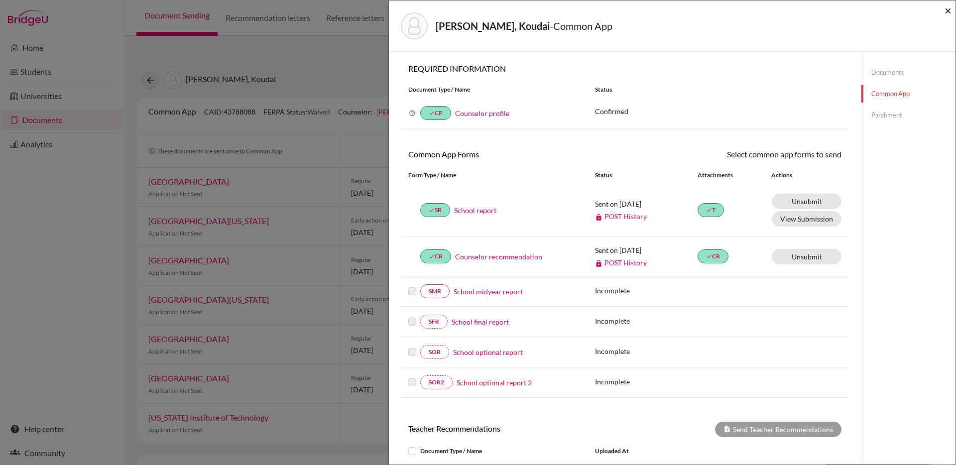
click at [948, 11] on span "×" at bounding box center [948, 10] width 7 height 14
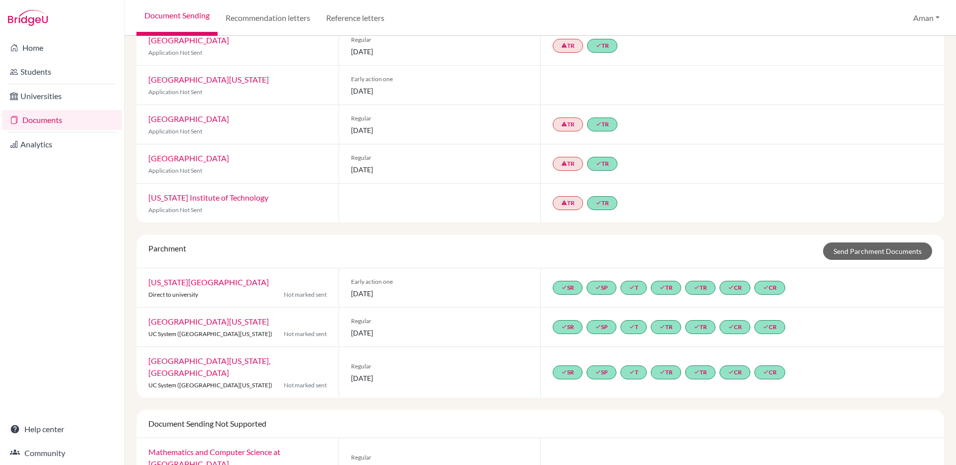
scroll to position [244, 0]
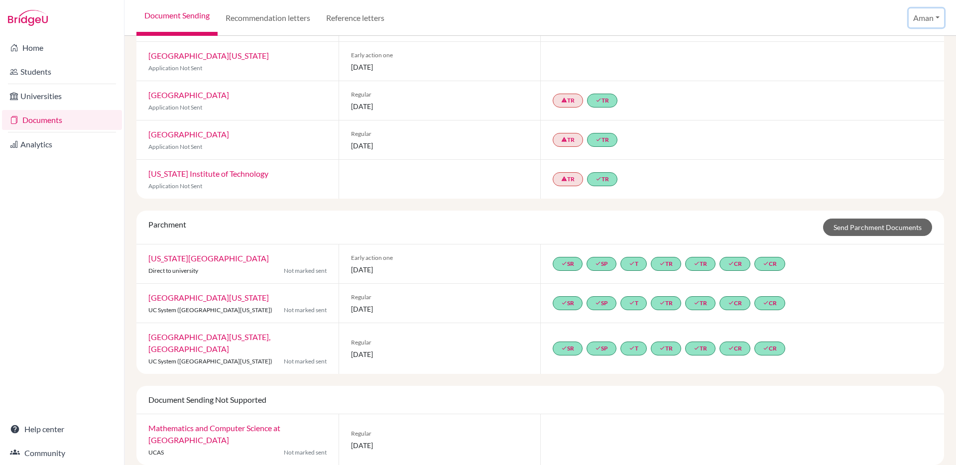
click at [927, 18] on button "Aman" at bounding box center [926, 17] width 35 height 19
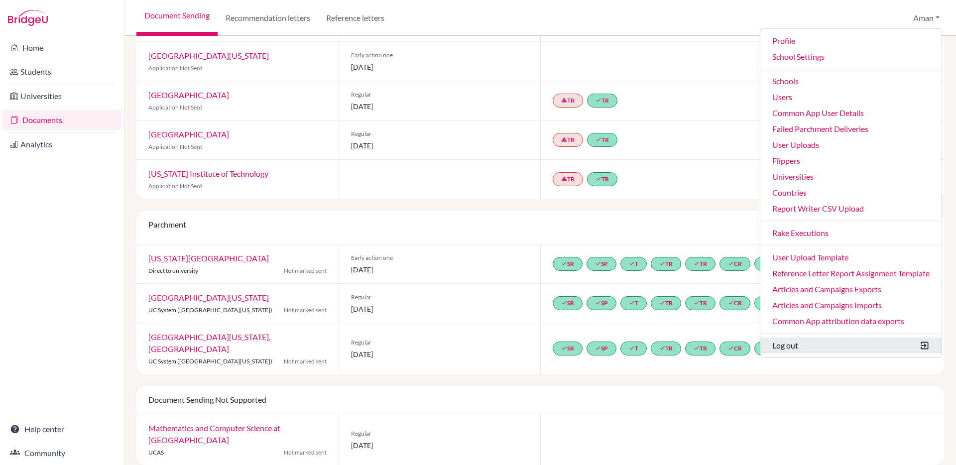
click at [797, 347] on button "Log out" at bounding box center [850, 346] width 181 height 16
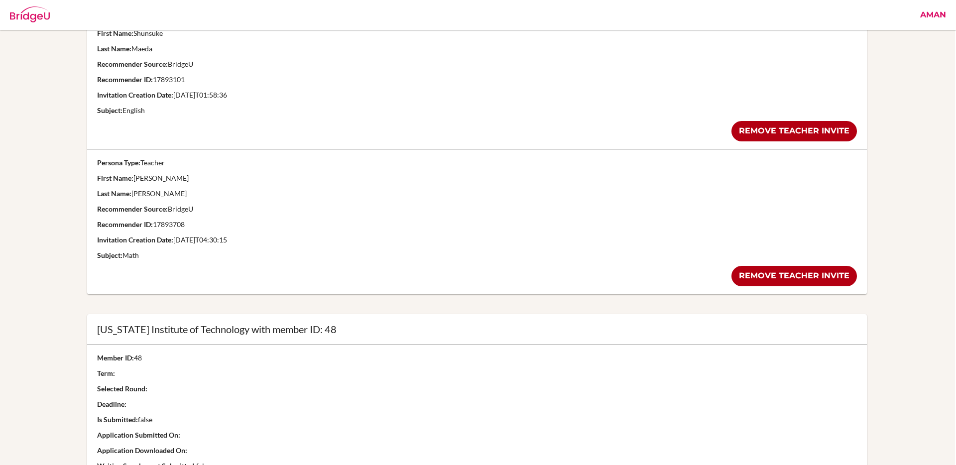
scroll to position [550, 1]
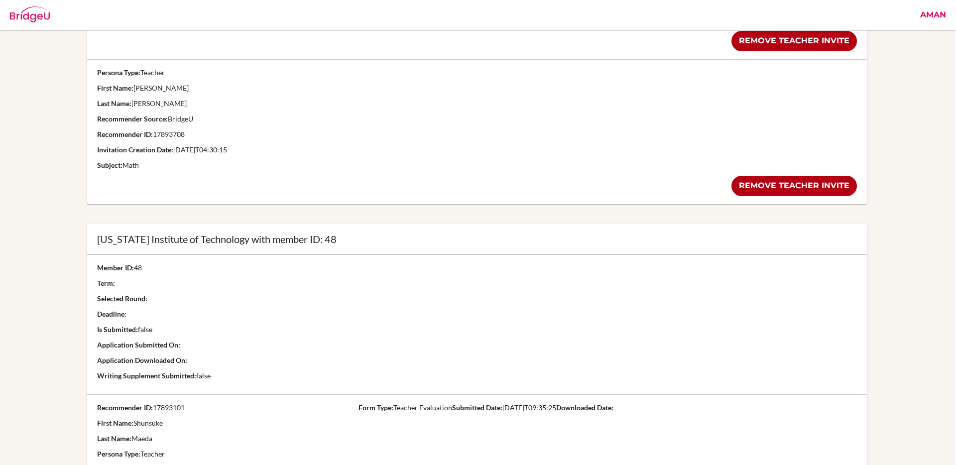
drag, startPoint x: 333, startPoint y: 240, endPoint x: 89, endPoint y: 240, distance: 244.0
click at [89, 240] on div "[US_STATE] Institute of Technology with member ID: 48" at bounding box center [477, 239] width 780 height 30
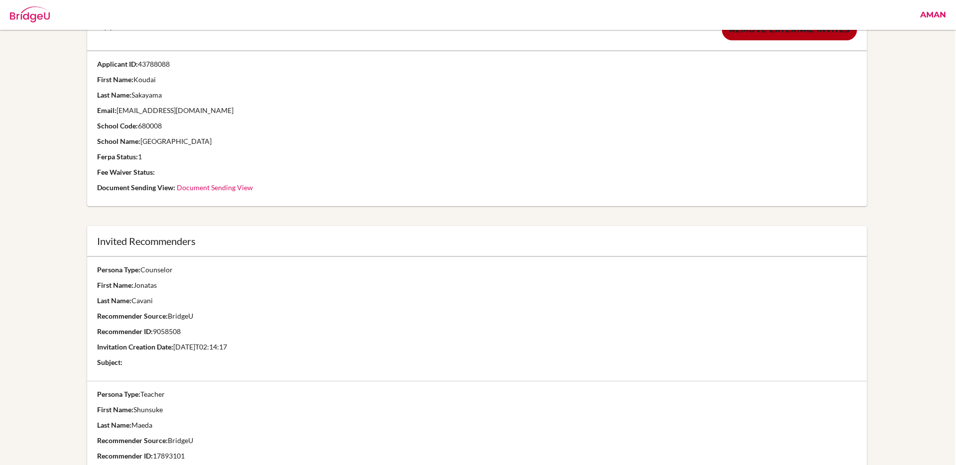
scroll to position [36, 1]
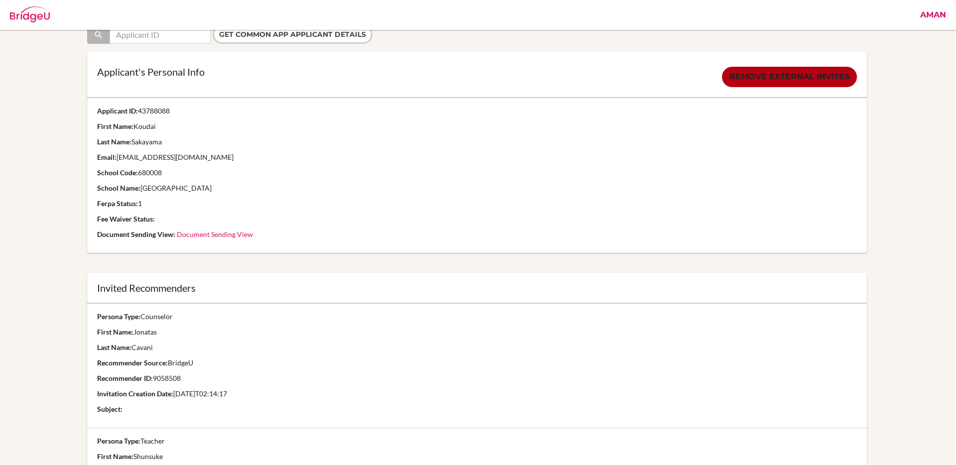
click at [202, 233] on link "Document Sending View" at bounding box center [215, 234] width 76 height 8
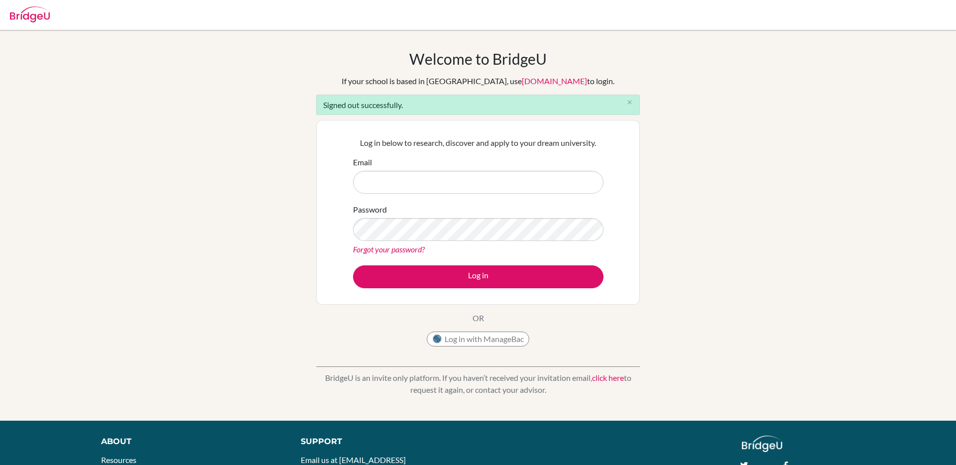
type input "[EMAIL_ADDRESS][DOMAIN_NAME]"
click at [353, 265] on button "Log in" at bounding box center [478, 276] width 250 height 23
type input "[EMAIL_ADDRESS][DOMAIN_NAME]"
click at [353, 265] on button "Log in" at bounding box center [478, 276] width 250 height 23
